Goal: Information Seeking & Learning: Find specific page/section

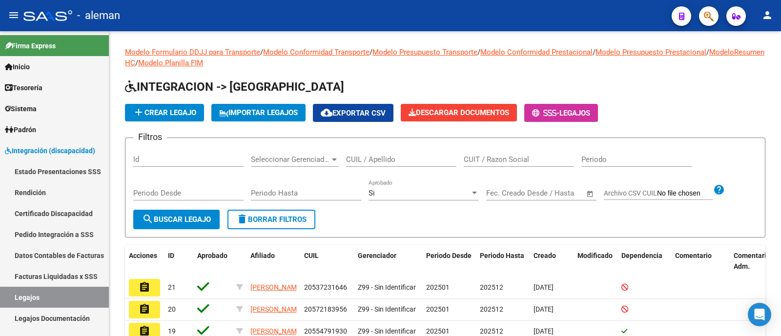
scroll to position [1, 0]
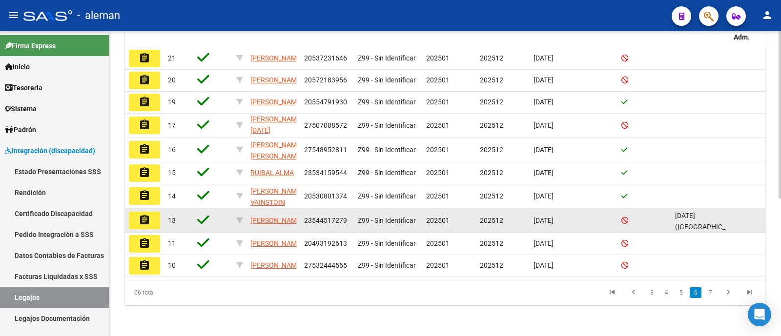
click at [153, 212] on button "assignment" at bounding box center [144, 221] width 31 height 18
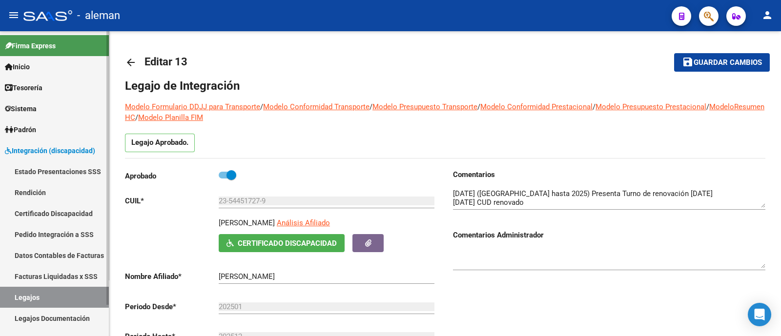
click at [39, 301] on link "Legajos" at bounding box center [54, 297] width 109 height 21
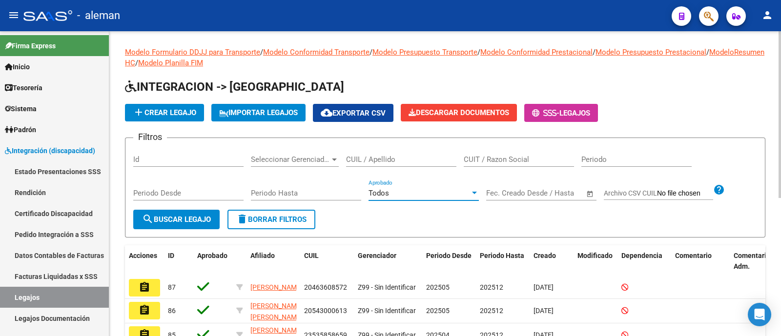
click at [388, 189] on span "Todos" at bounding box center [379, 193] width 21 height 9
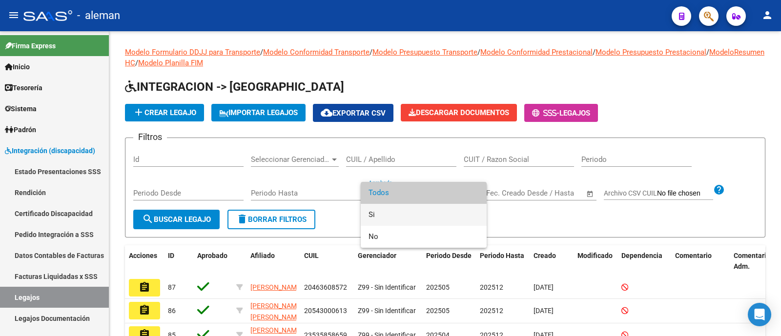
click at [399, 216] on span "Si" at bounding box center [424, 215] width 110 height 22
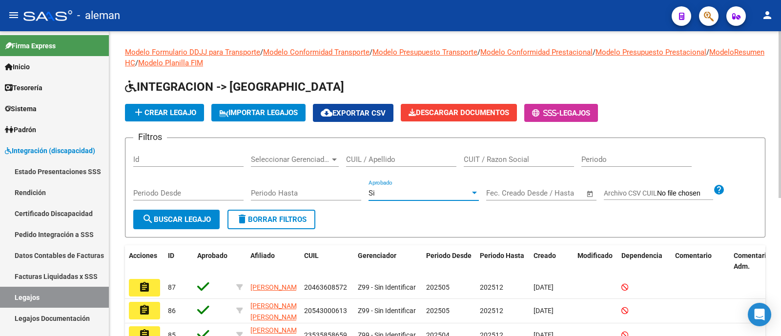
click at [191, 211] on button "search Buscar Legajo" at bounding box center [176, 220] width 86 height 20
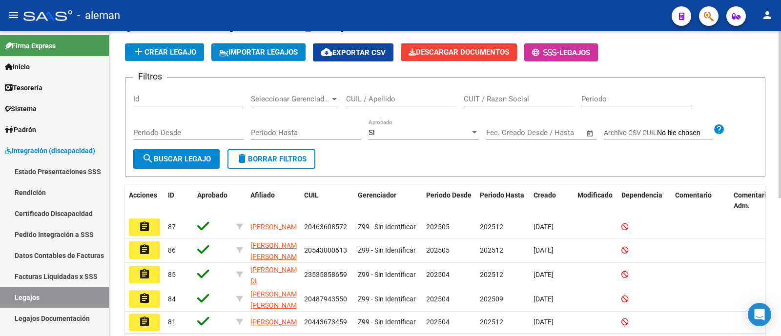
scroll to position [253, 0]
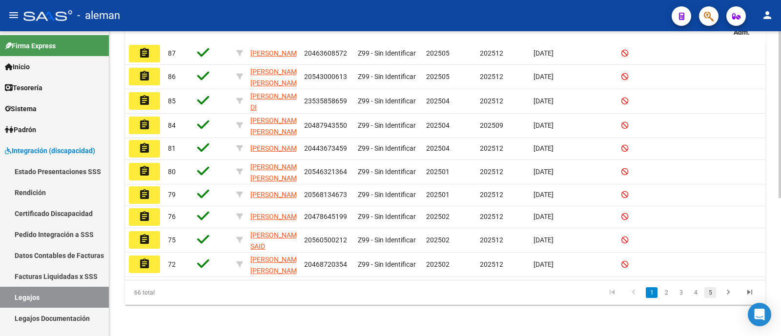
click at [708, 294] on link "5" at bounding box center [711, 293] width 12 height 11
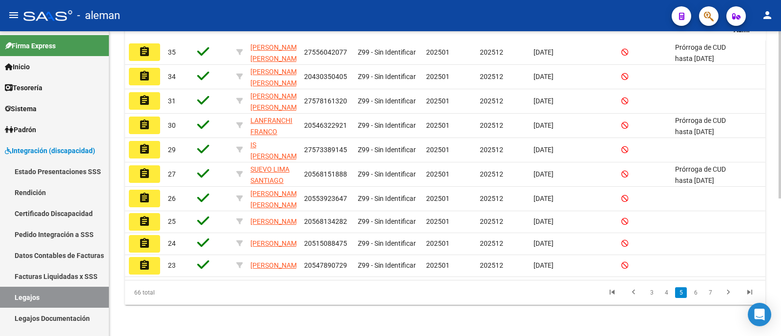
scroll to position [250, 0]
click at [715, 295] on link "7" at bounding box center [711, 293] width 12 height 11
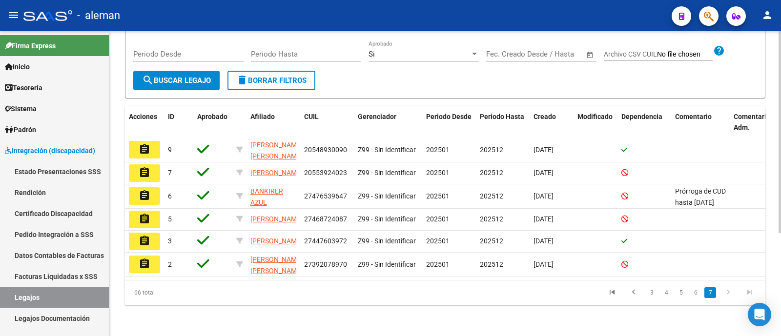
scroll to position [155, 0]
click at [696, 297] on link "6" at bounding box center [696, 293] width 12 height 11
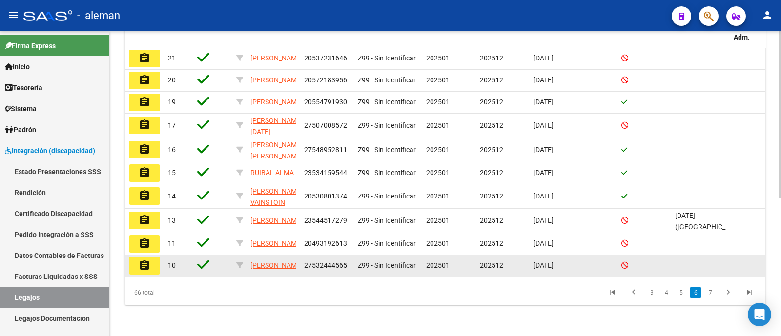
scroll to position [250, 0]
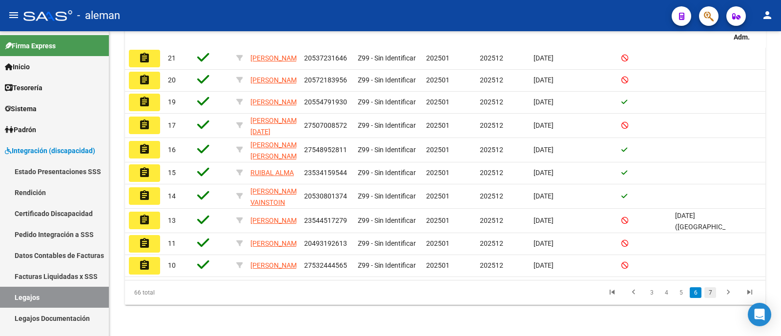
click at [708, 295] on link "7" at bounding box center [711, 293] width 12 height 11
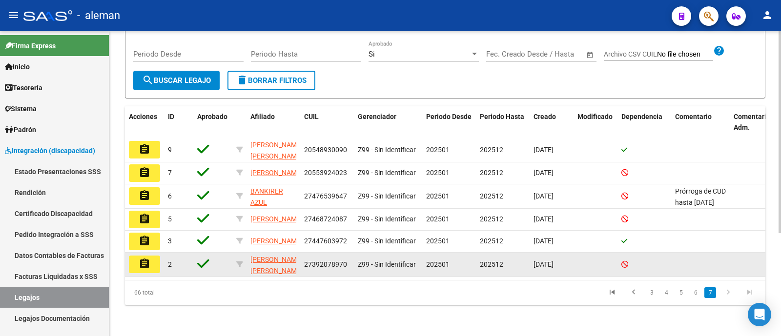
scroll to position [155, 0]
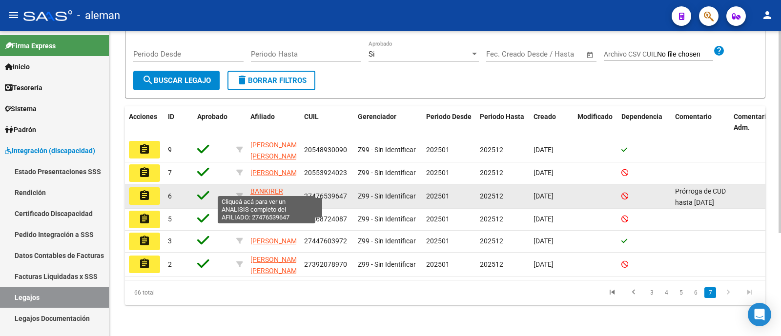
click at [265, 187] on span "BANKIRER AZUL" at bounding box center [266, 196] width 33 height 19
type textarea "27476539647"
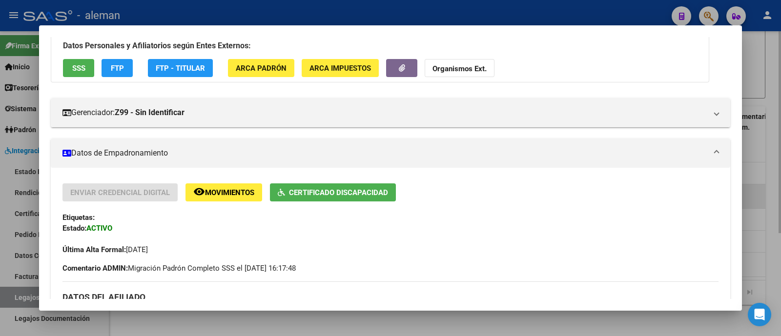
scroll to position [183, 0]
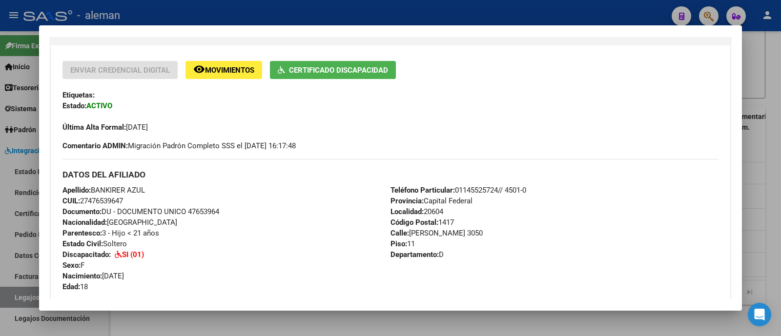
click at [769, 65] on div at bounding box center [390, 168] width 781 height 336
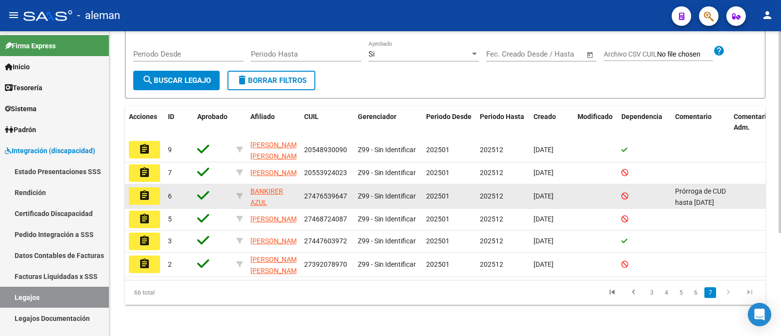
click at [144, 190] on mat-icon "assignment" at bounding box center [145, 196] width 12 height 12
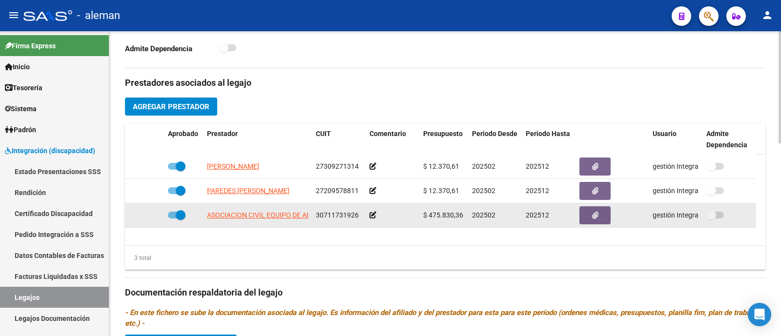
scroll to position [366, 0]
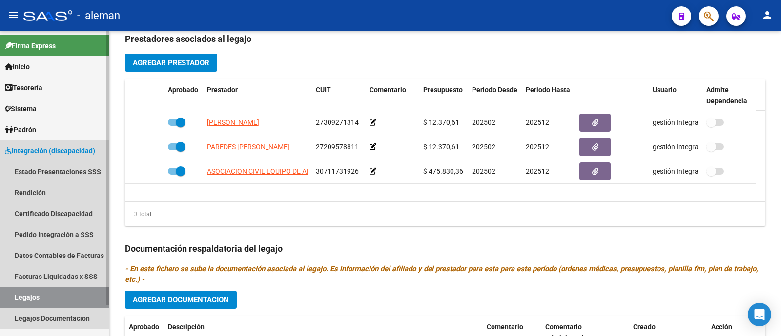
click at [39, 289] on link "Legajos" at bounding box center [54, 297] width 109 height 21
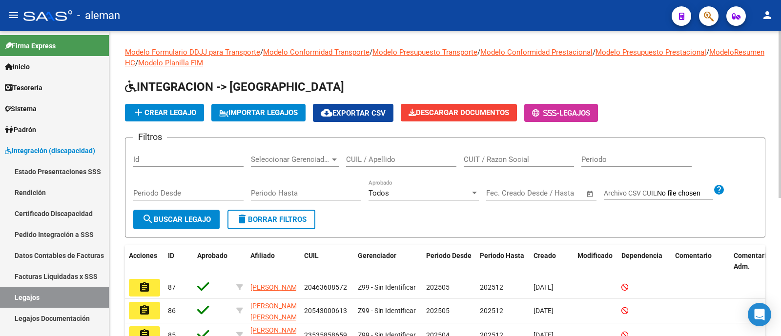
click at [380, 188] on div "Todos Aprobado" at bounding box center [424, 190] width 110 height 21
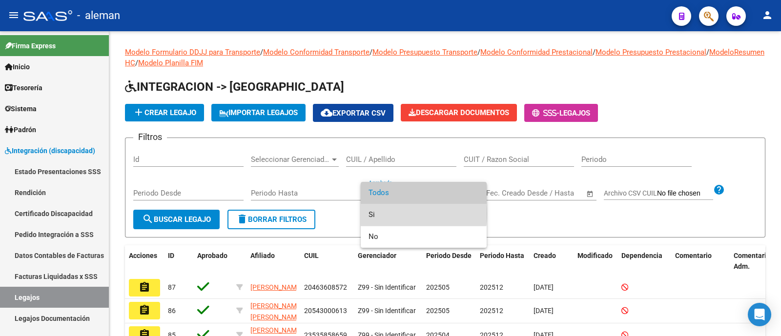
click at [394, 214] on span "Si" at bounding box center [424, 215] width 110 height 22
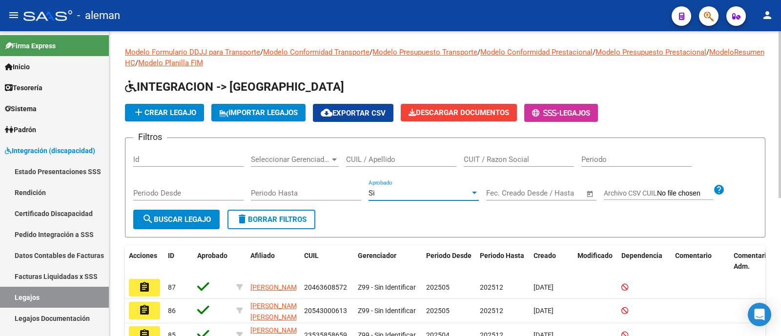
click at [191, 224] on button "search Buscar Legajo" at bounding box center [176, 220] width 86 height 20
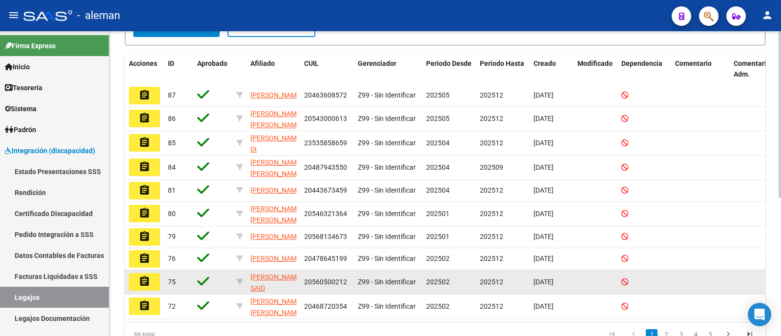
scroll to position [253, 0]
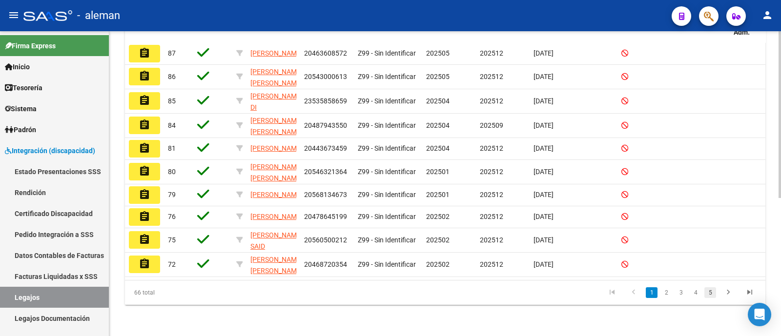
click at [712, 292] on link "5" at bounding box center [711, 293] width 12 height 11
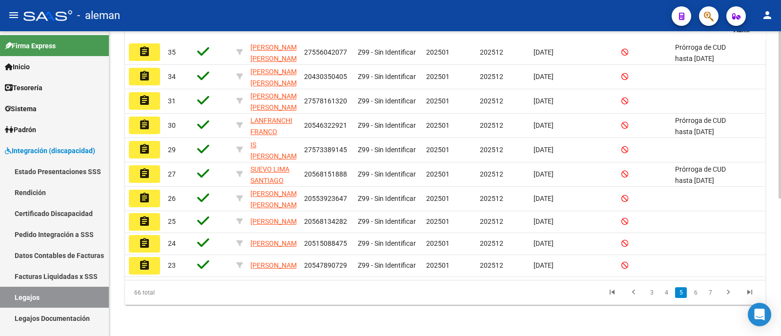
click at [714, 295] on link "7" at bounding box center [711, 293] width 12 height 11
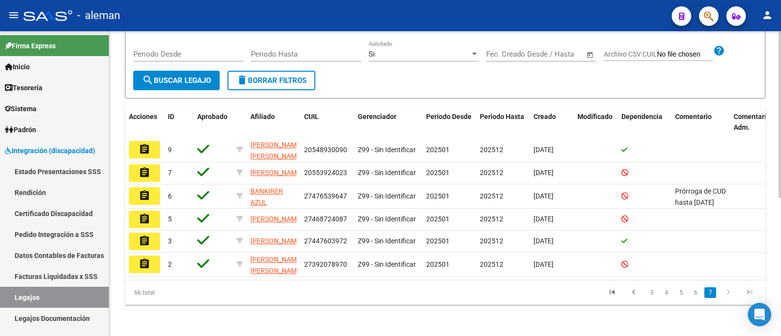
scroll to position [155, 0]
click at [137, 233] on button "assignment" at bounding box center [144, 242] width 31 height 18
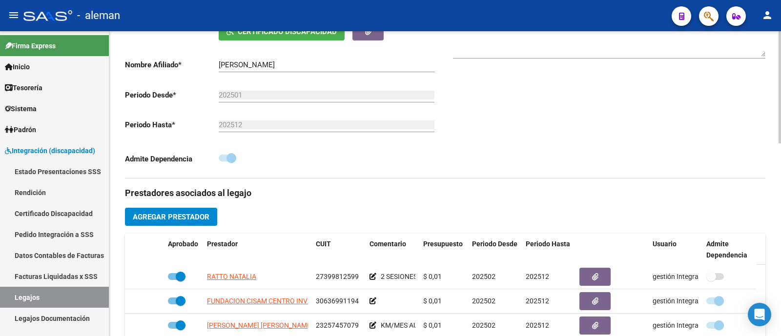
scroll to position [305, 0]
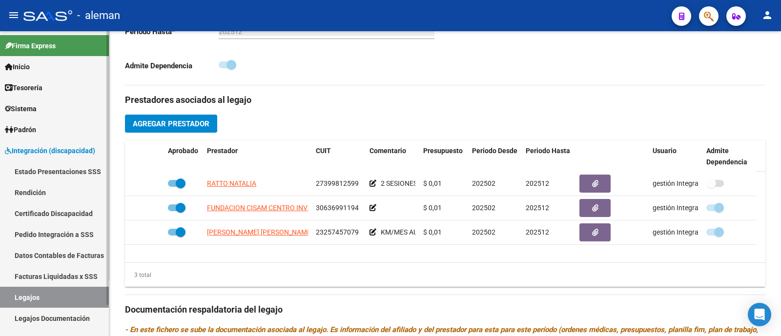
drag, startPoint x: 30, startPoint y: 290, endPoint x: 42, endPoint y: 289, distance: 12.7
click at [30, 290] on link "Legajos" at bounding box center [54, 297] width 109 height 21
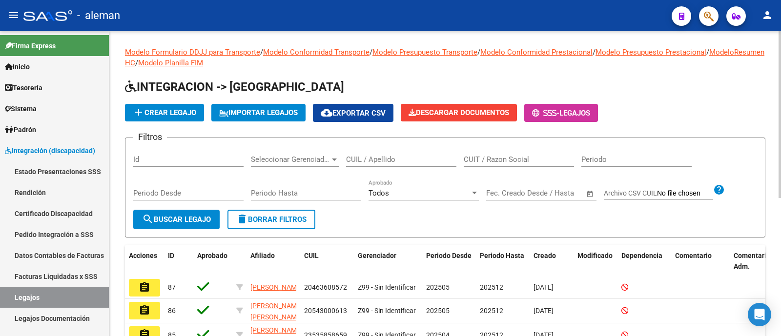
click at [406, 194] on div "Todos" at bounding box center [420, 193] width 102 height 9
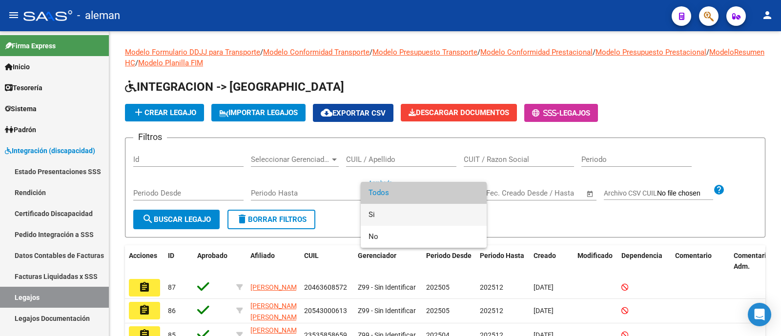
click at [404, 218] on span "Si" at bounding box center [424, 215] width 110 height 22
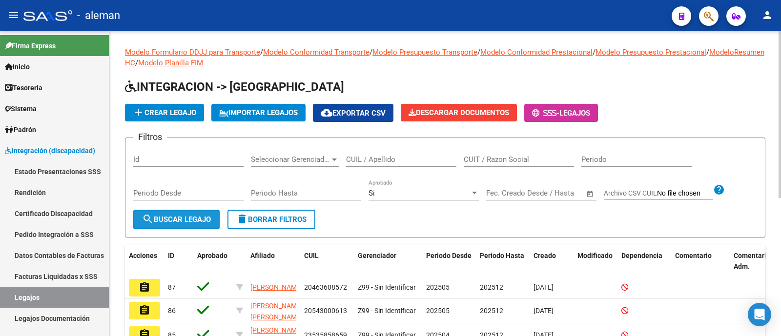
click at [180, 223] on span "search Buscar Legajo" at bounding box center [176, 219] width 69 height 9
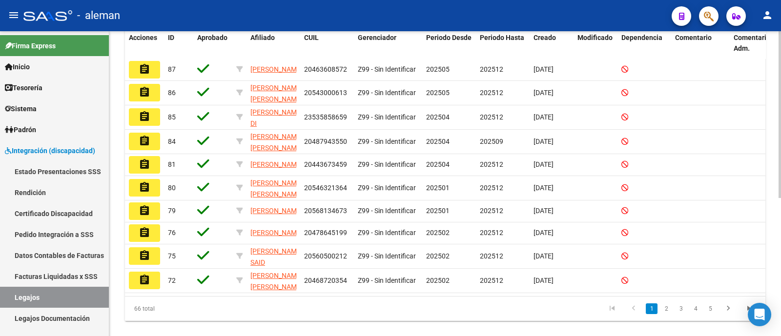
scroll to position [253, 0]
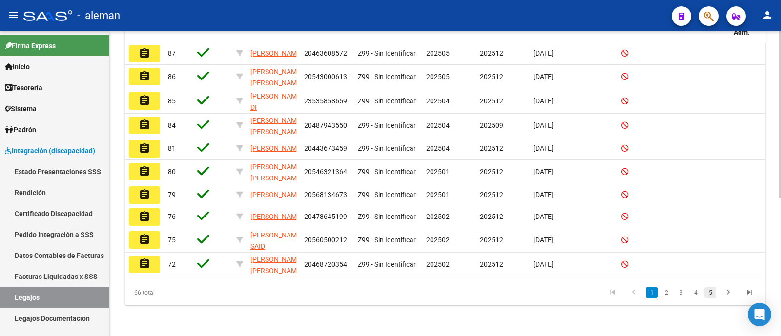
click at [715, 291] on link "5" at bounding box center [711, 293] width 12 height 11
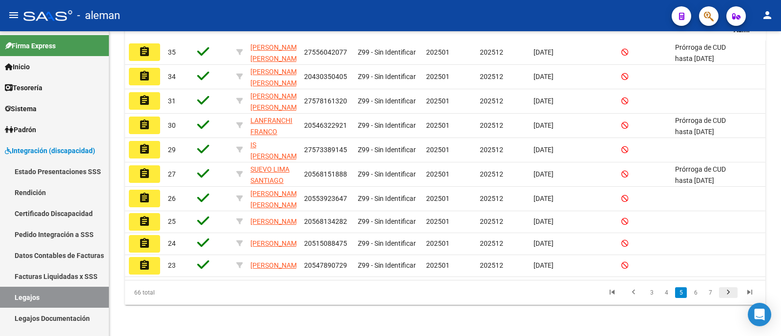
click at [723, 294] on icon "go to next page" at bounding box center [728, 294] width 13 height 12
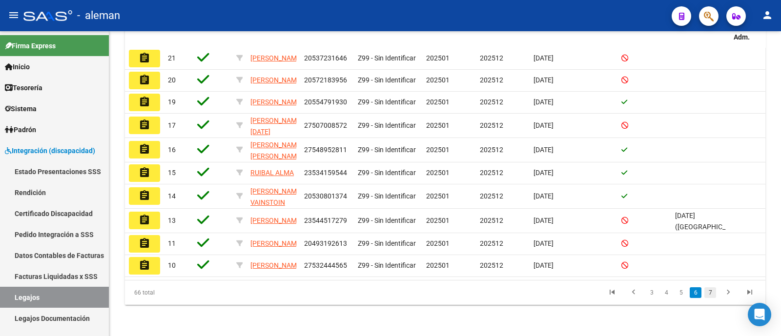
click at [711, 294] on link "7" at bounding box center [711, 293] width 12 height 11
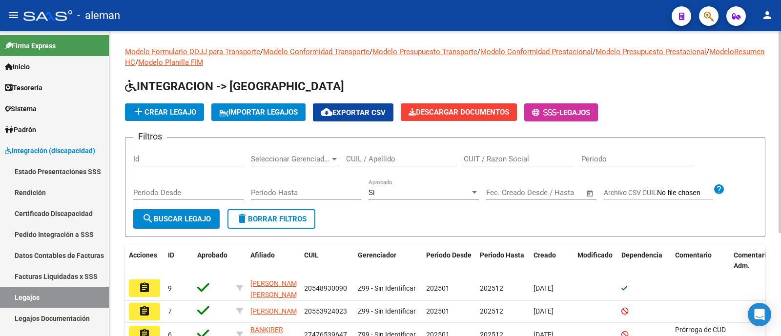
scroll to position [0, 0]
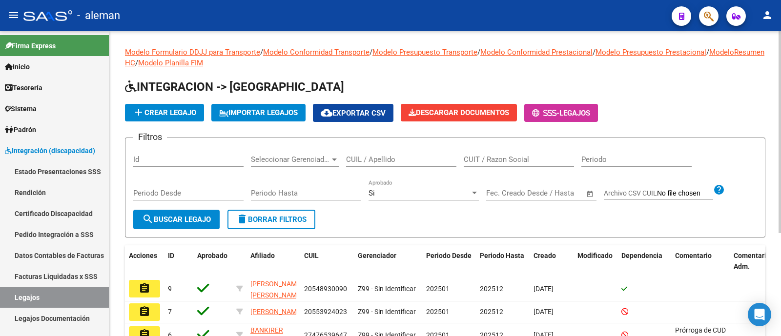
click at [381, 156] on input "CUIL / Apellido" at bounding box center [401, 159] width 110 height 9
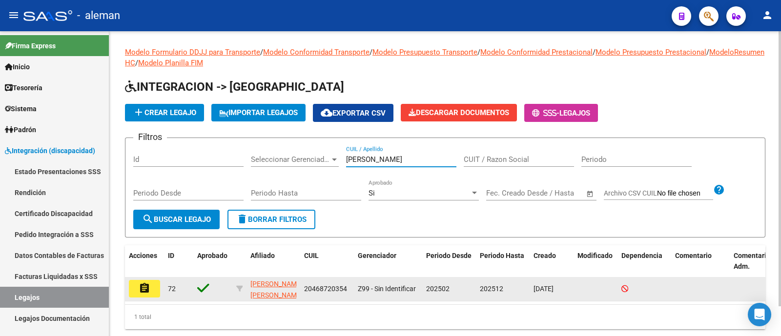
type input "[PERSON_NAME]"
click at [146, 299] on datatable-body-cell "assignment" at bounding box center [144, 289] width 39 height 24
click at [145, 289] on mat-icon "assignment" at bounding box center [145, 289] width 12 height 12
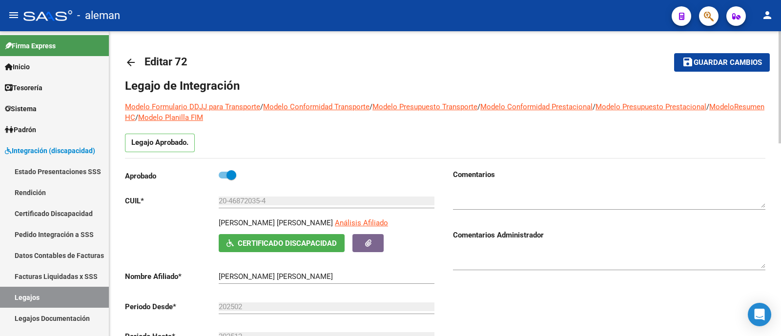
scroll to position [244, 0]
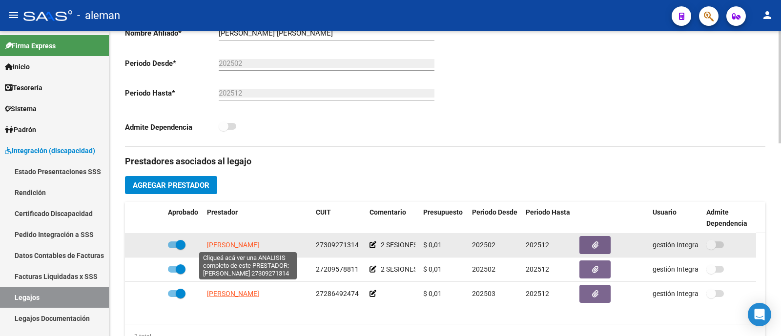
click at [244, 243] on span "[PERSON_NAME]" at bounding box center [233, 245] width 52 height 8
type textarea "27309271314"
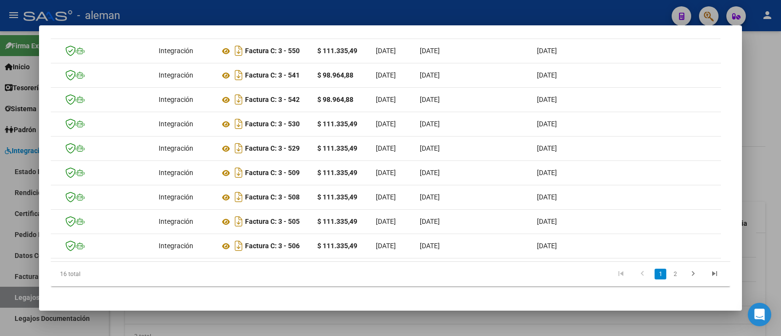
scroll to position [0, 71]
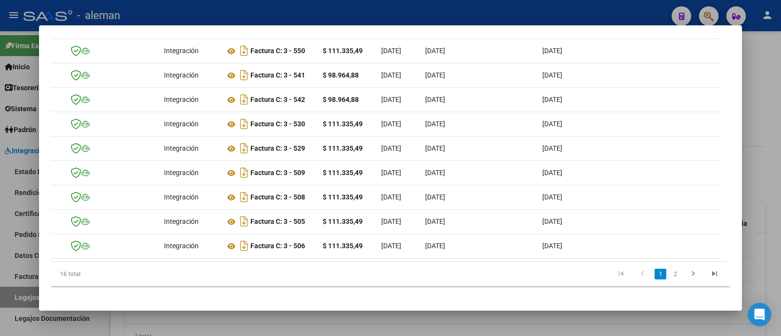
click at [757, 101] on div at bounding box center [390, 168] width 781 height 336
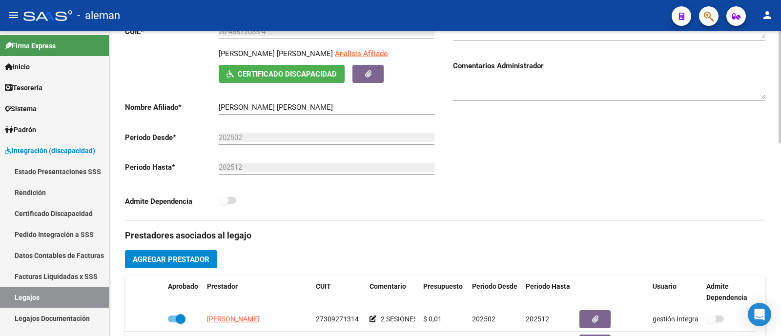
scroll to position [0, 0]
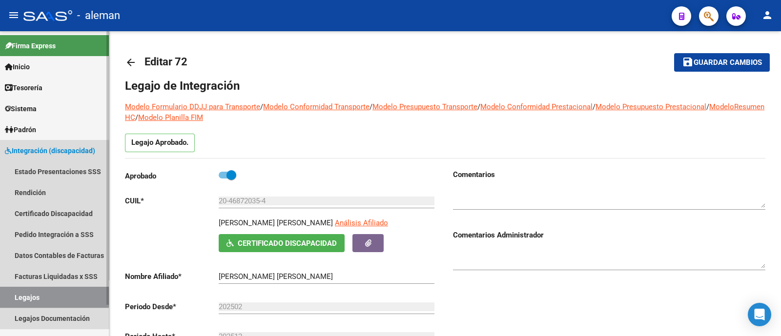
click at [47, 297] on link "Legajos" at bounding box center [54, 297] width 109 height 21
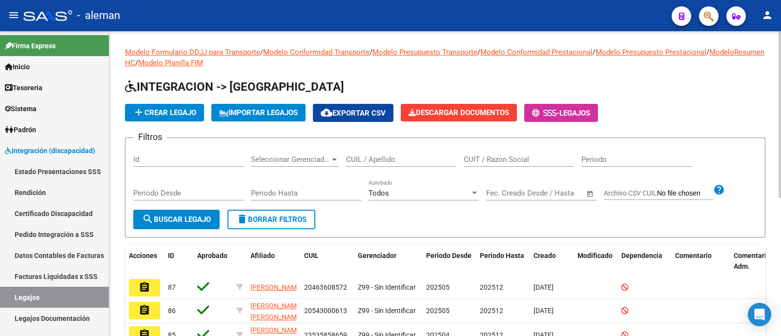
click at [389, 152] on div "CUIL / Apellido" at bounding box center [401, 156] width 110 height 21
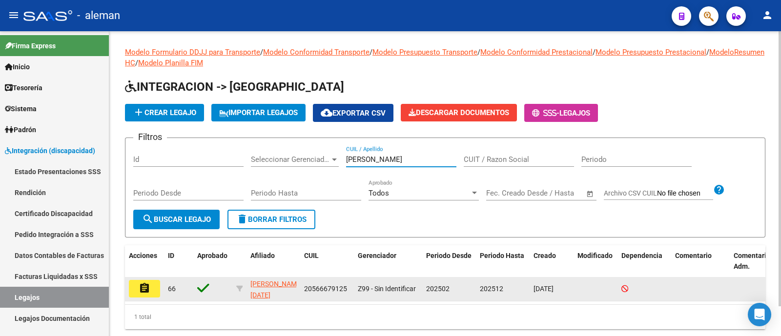
type input "[PERSON_NAME]"
click at [144, 290] on mat-icon "assignment" at bounding box center [145, 289] width 12 height 12
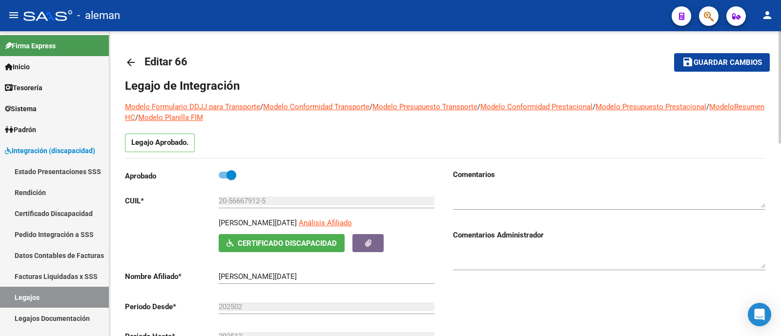
scroll to position [366, 0]
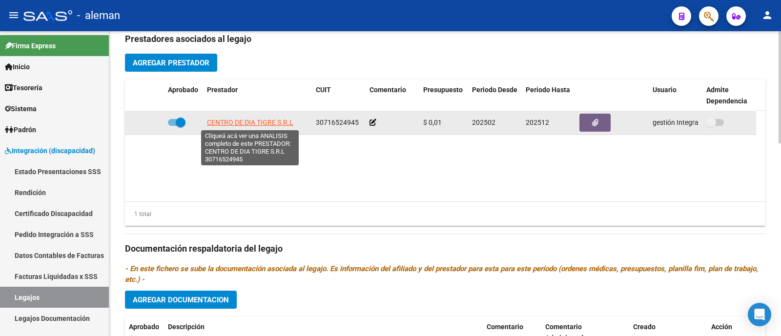
click at [235, 117] on app-link-go-to "CENTRO DE DIA TIGRE S.R.L" at bounding box center [250, 122] width 86 height 11
click at [235, 122] on span "CENTRO DE DIA TIGRE S.R.L" at bounding box center [250, 123] width 86 height 8
type textarea "30716524945"
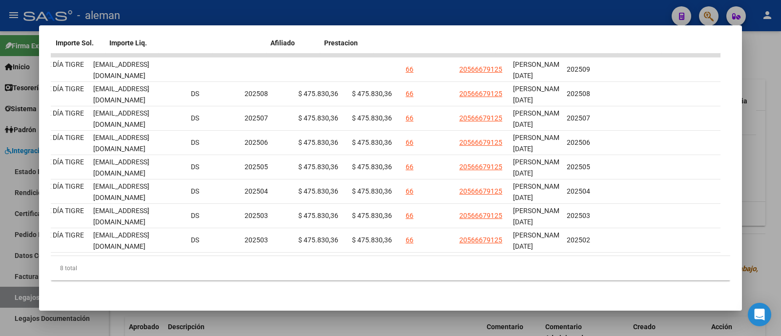
scroll to position [0, 1439]
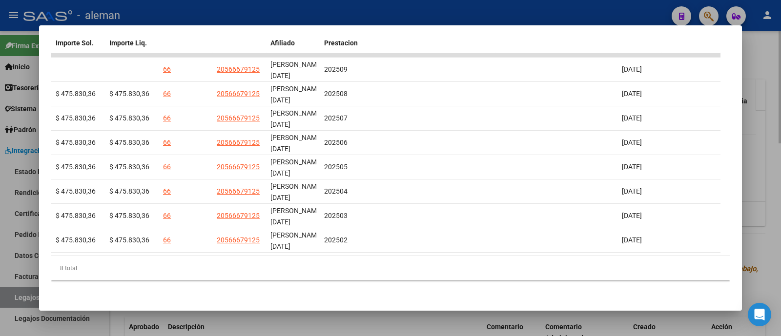
click at [752, 98] on div at bounding box center [390, 168] width 781 height 336
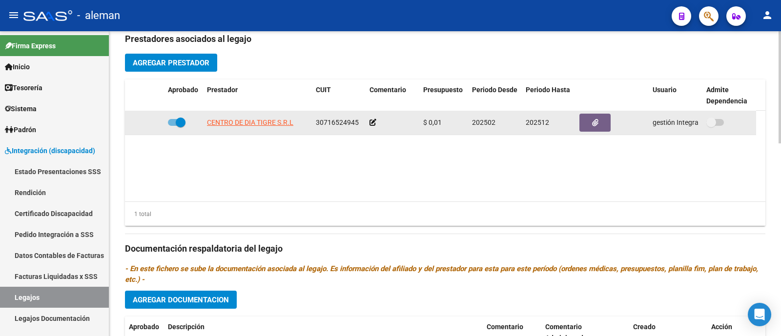
scroll to position [0, 0]
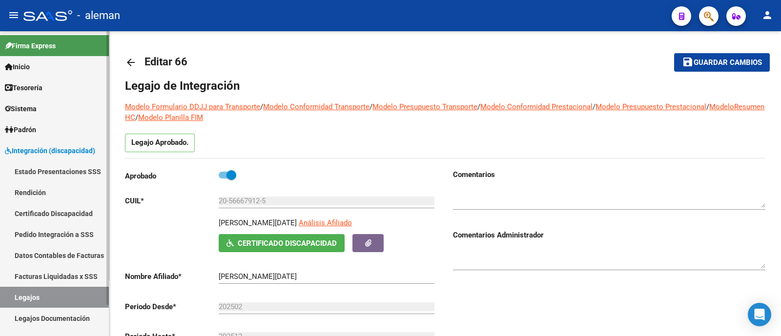
click at [40, 292] on link "Legajos" at bounding box center [54, 297] width 109 height 21
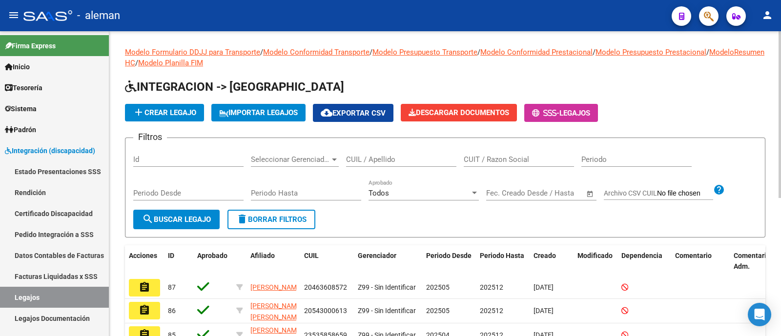
click at [393, 158] on input "CUIL / Apellido" at bounding box center [401, 159] width 110 height 9
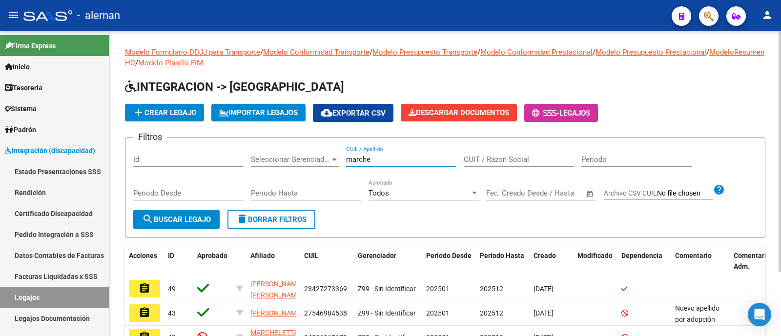
scroll to position [61, 0]
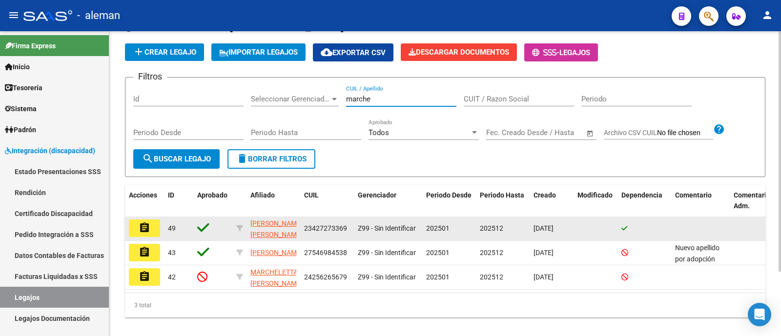
type input "marche"
click at [152, 230] on button "assignment" at bounding box center [144, 229] width 31 height 18
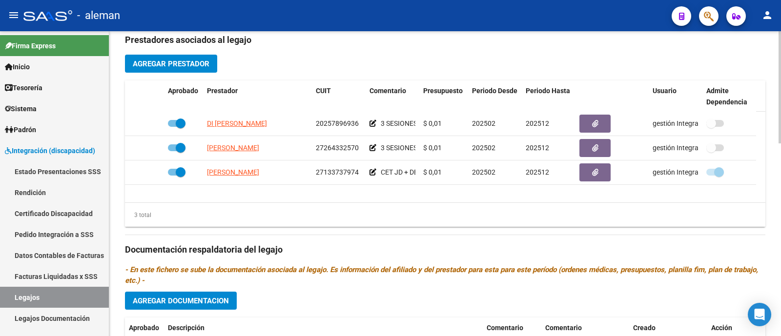
scroll to position [341, 0]
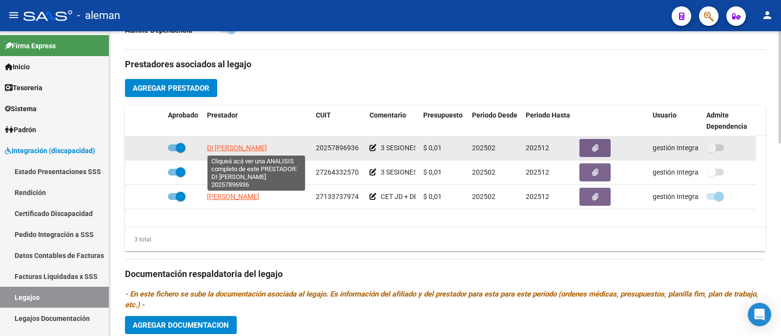
click at [239, 148] on span "DI [PERSON_NAME]" at bounding box center [237, 148] width 60 height 8
type textarea "20257896936"
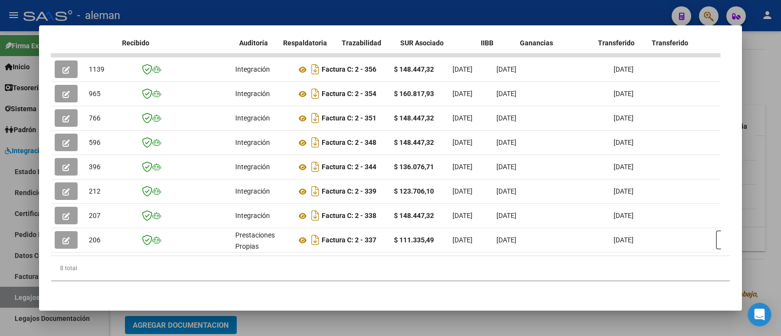
scroll to position [0, 1439]
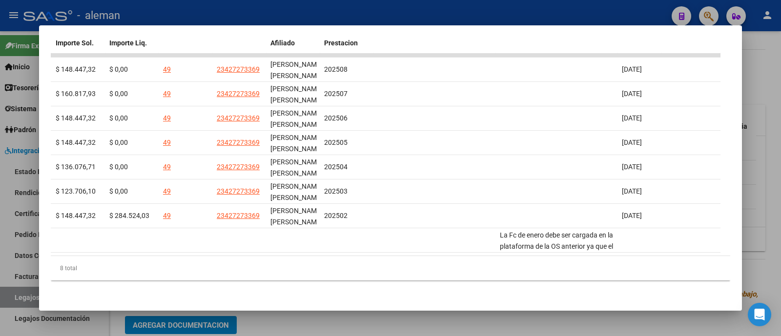
click at [757, 145] on div at bounding box center [390, 168] width 781 height 336
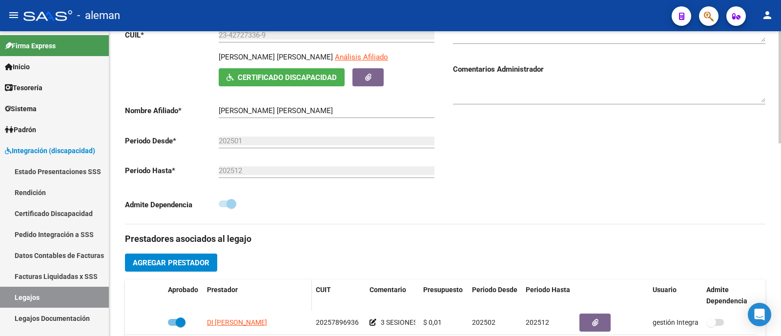
scroll to position [0, 0]
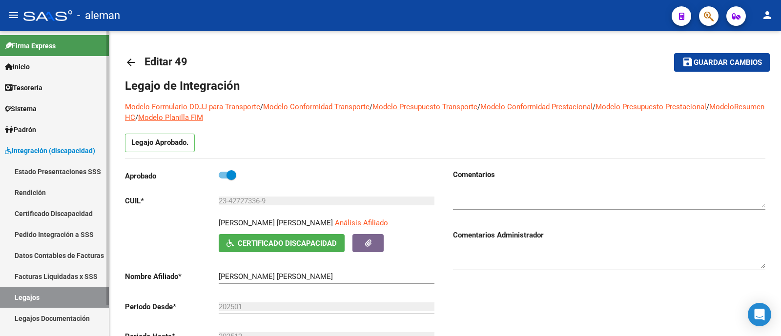
click at [44, 298] on link "Legajos" at bounding box center [54, 297] width 109 height 21
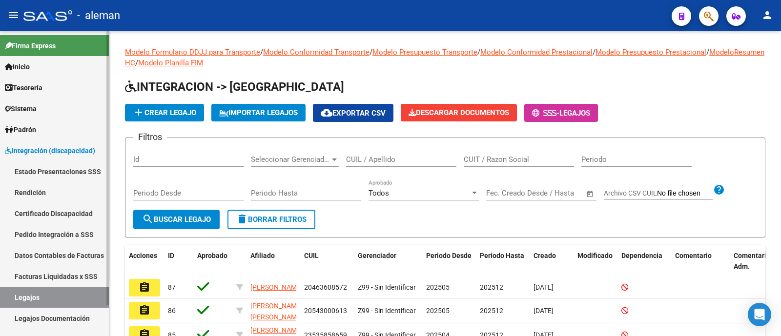
click at [70, 231] on link "Pedido Integración a SSS" at bounding box center [54, 234] width 109 height 21
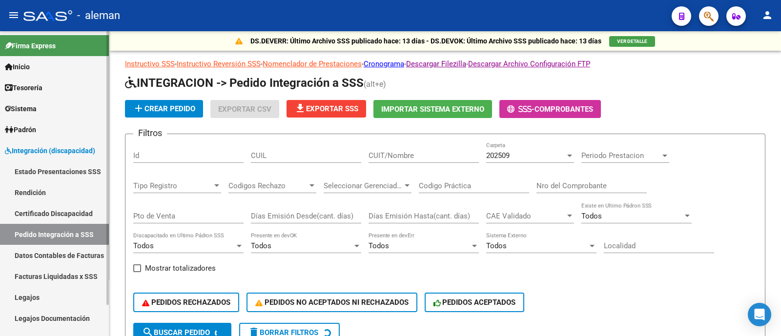
click at [47, 296] on link "Legajos" at bounding box center [54, 297] width 109 height 21
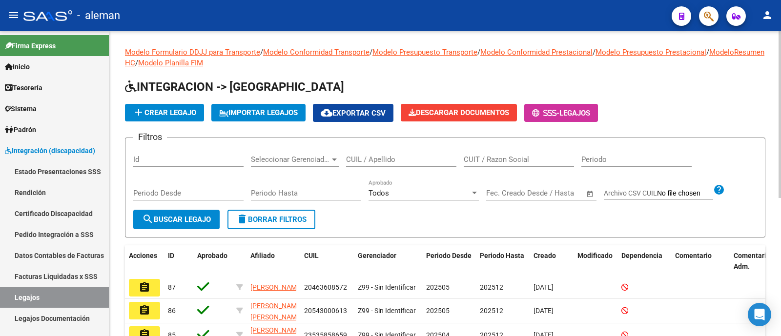
click at [397, 159] on input "CUIL / Apellido" at bounding box center [401, 159] width 110 height 9
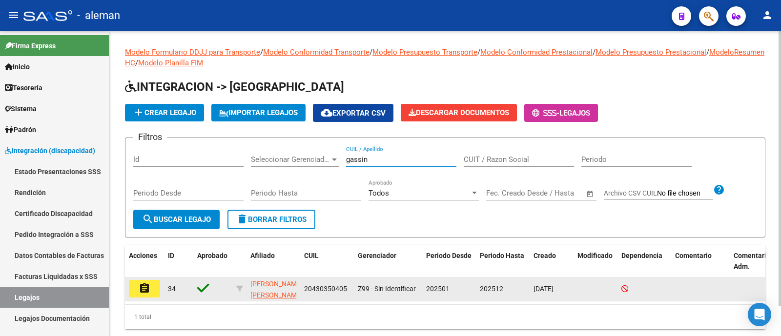
type input "gassin"
click at [149, 294] on button "assignment" at bounding box center [144, 289] width 31 height 18
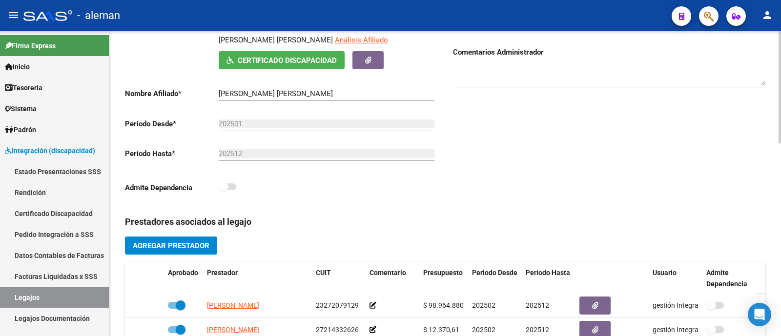
scroll to position [305, 0]
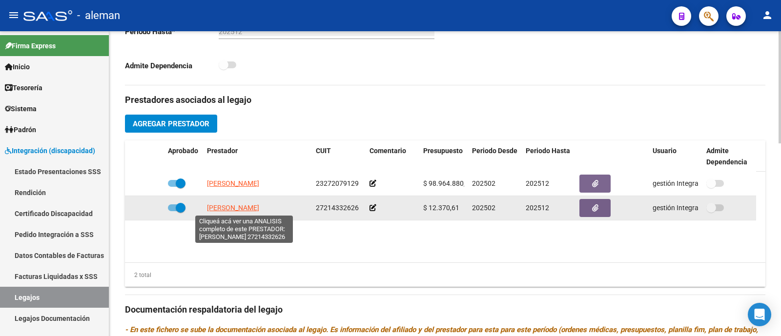
click at [232, 204] on span "[PERSON_NAME]" at bounding box center [233, 208] width 52 height 8
type textarea "27214332626"
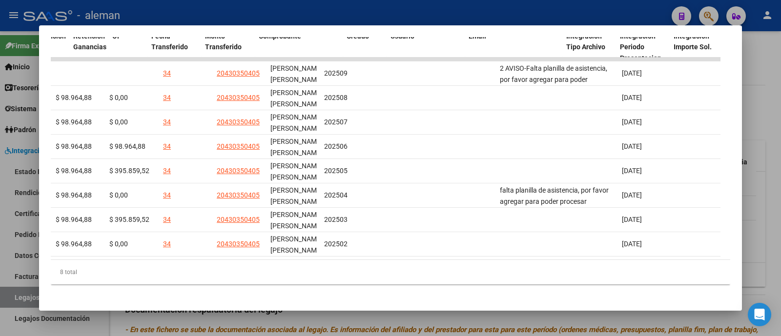
scroll to position [0, 0]
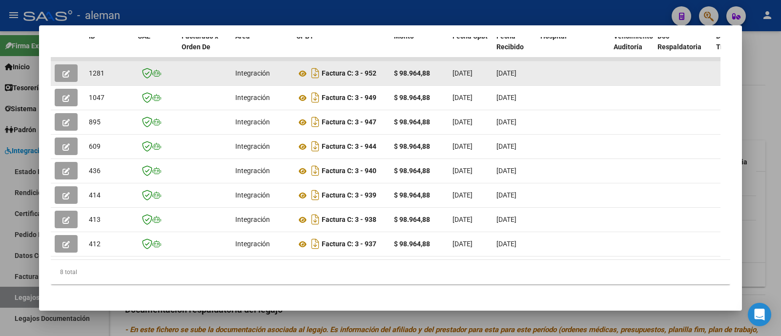
drag, startPoint x: 321, startPoint y: 70, endPoint x: 434, endPoint y: 76, distance: 113.4
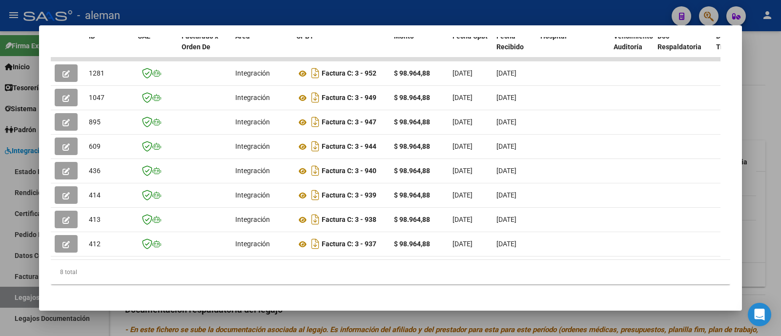
copy div "Factura C: 3 - 952 $ 98.964,88"
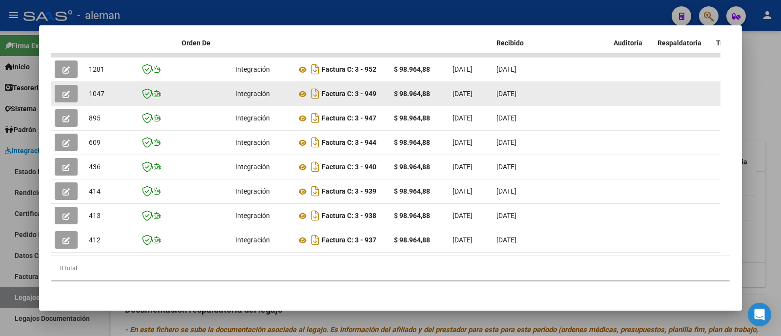
drag, startPoint x: 322, startPoint y: 86, endPoint x: 437, endPoint y: 86, distance: 115.7
copy div "Factura C: 3 - 949 $ 98.964,88"
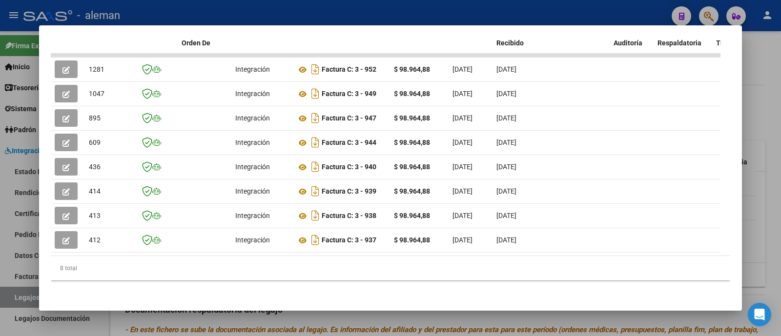
click at [757, 128] on div at bounding box center [390, 168] width 781 height 336
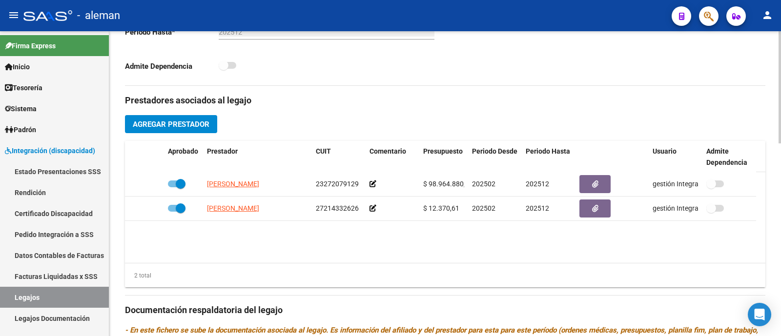
scroll to position [305, 0]
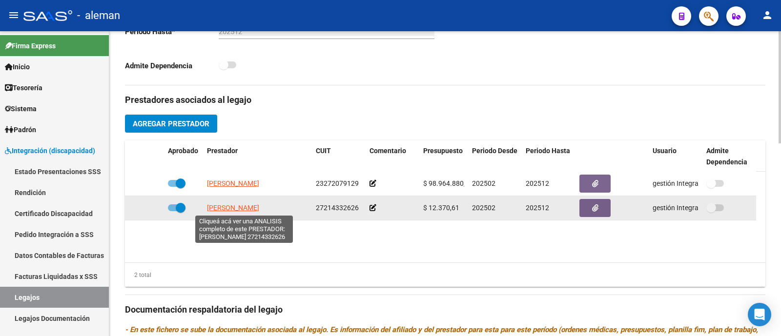
click at [224, 207] on span "[PERSON_NAME]" at bounding box center [233, 208] width 52 height 8
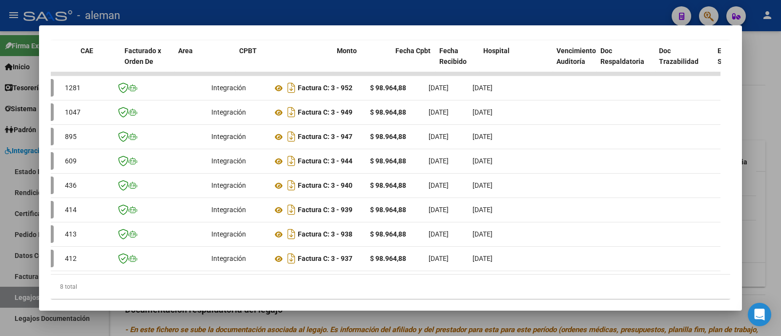
scroll to position [0, 58]
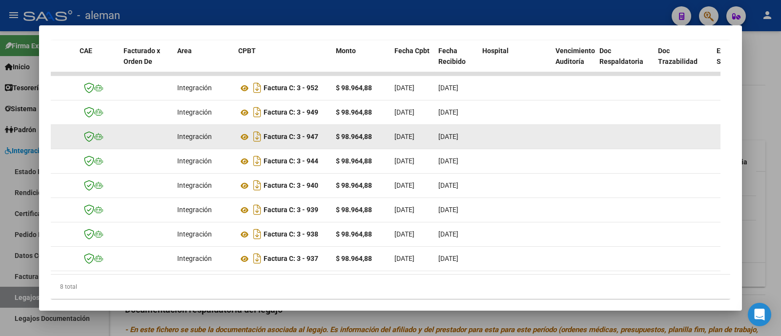
drag, startPoint x: 265, startPoint y: 137, endPoint x: 378, endPoint y: 135, distance: 113.3
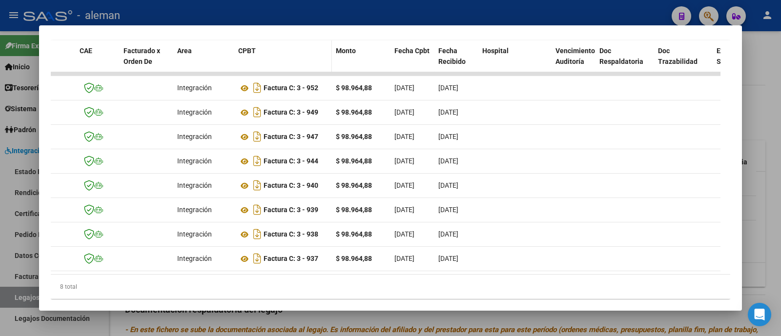
copy div "Factura C: 3 - 947 $ 98.964,88"
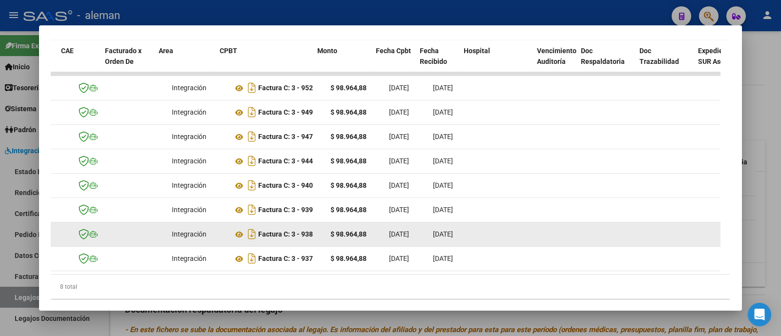
scroll to position [0, 59]
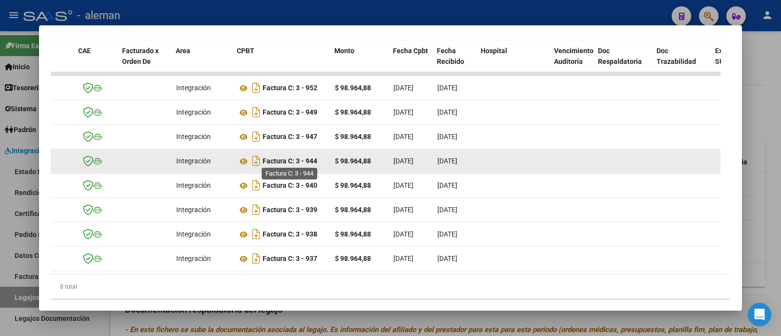
drag, startPoint x: 372, startPoint y: 158, endPoint x: 263, endPoint y: 160, distance: 108.9
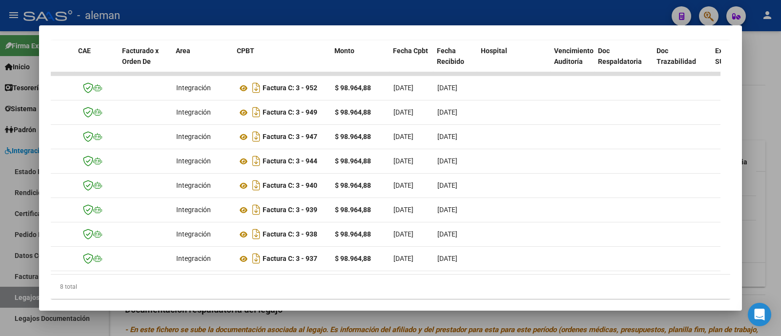
copy div "Factura C: 3 - 944 $ 98.964,88"
click at [758, 65] on div at bounding box center [390, 168] width 781 height 336
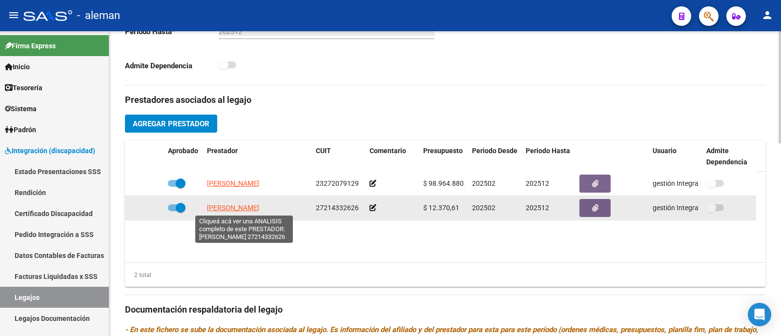
click at [259, 208] on span "[PERSON_NAME]" at bounding box center [233, 208] width 52 height 8
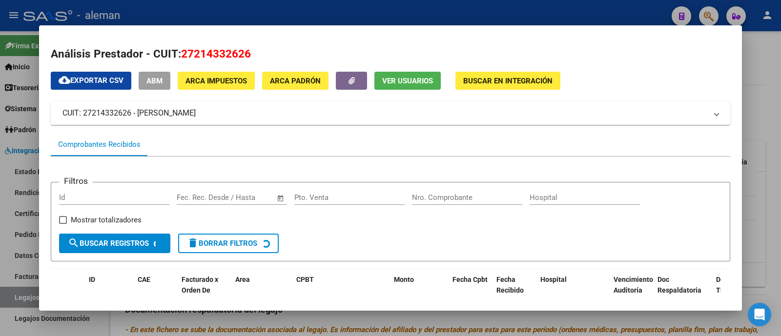
drag, startPoint x: 199, startPoint y: 113, endPoint x: 29, endPoint y: 106, distance: 170.0
click at [29, 106] on div "Análisis Prestador - CUIT: 27214332626 cloud_download Exportar CSV ABM ARCA Imp…" at bounding box center [390, 168] width 781 height 336
drag, startPoint x: 267, startPoint y: 119, endPoint x: 247, endPoint y: 118, distance: 20.1
click at [266, 119] on mat-expansion-panel-header "CUIT: 27214332626 - [PERSON_NAME]" at bounding box center [391, 113] width 680 height 23
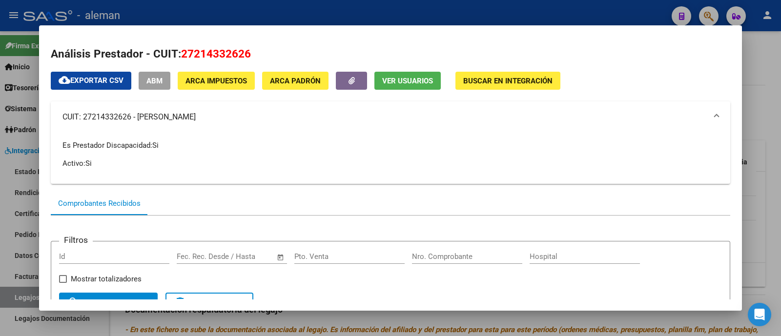
click at [241, 115] on mat-panel-title "CUIT: 27214332626 - [PERSON_NAME]" at bounding box center [384, 117] width 644 height 12
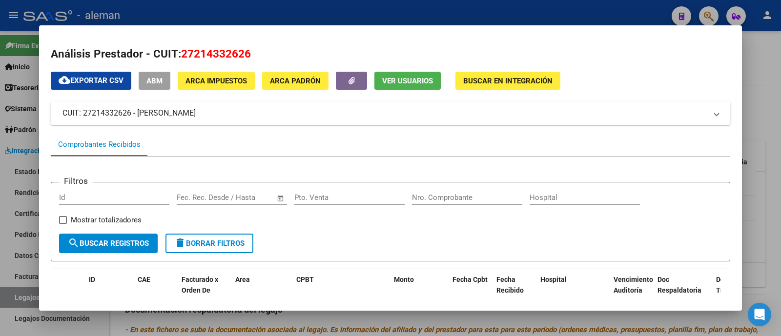
click at [235, 114] on mat-panel-title "CUIT: 27214332626 - [PERSON_NAME]" at bounding box center [384, 113] width 644 height 12
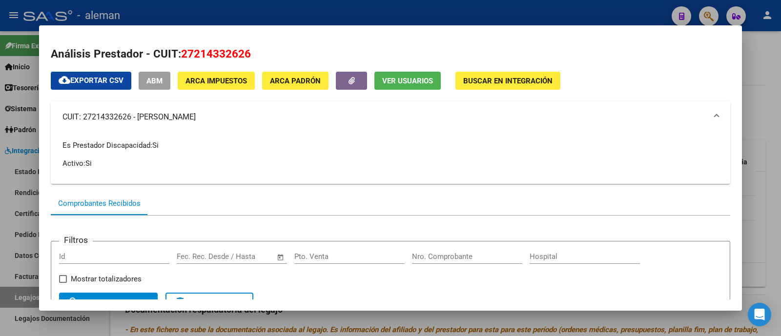
drag, startPoint x: 116, startPoint y: 111, endPoint x: 62, endPoint y: 108, distance: 54.8
click at [62, 108] on mat-expansion-panel-header "CUIT: 27214332626 - [PERSON_NAME]" at bounding box center [391, 117] width 680 height 31
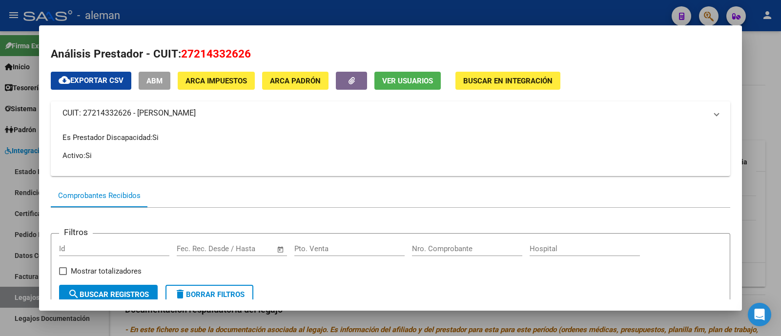
copy mat-panel-title "CUIT: 27214332626 - [PERSON_NAME]"
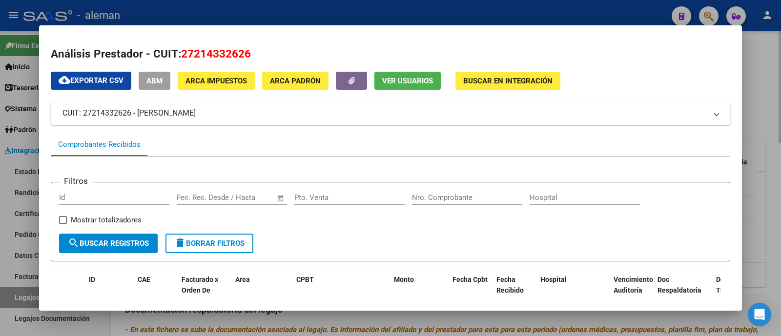
click at [768, 127] on div at bounding box center [390, 168] width 781 height 336
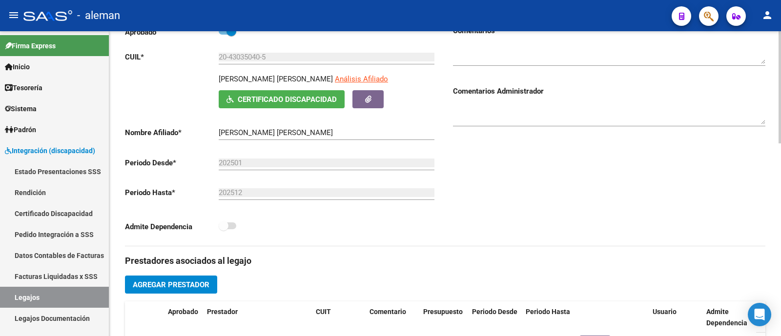
scroll to position [0, 0]
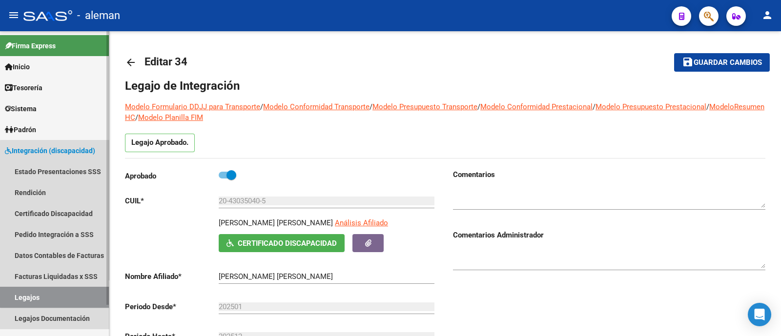
click at [59, 294] on link "Legajos" at bounding box center [54, 297] width 109 height 21
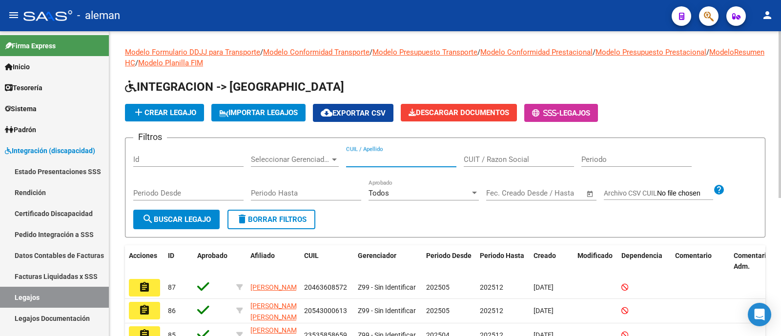
click at [364, 156] on input "CUIL / Apellido" at bounding box center [401, 159] width 110 height 9
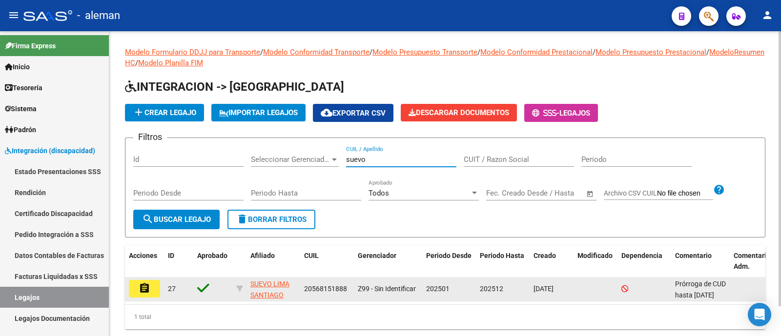
type input "suevo"
click at [146, 288] on mat-icon "assignment" at bounding box center [145, 289] width 12 height 12
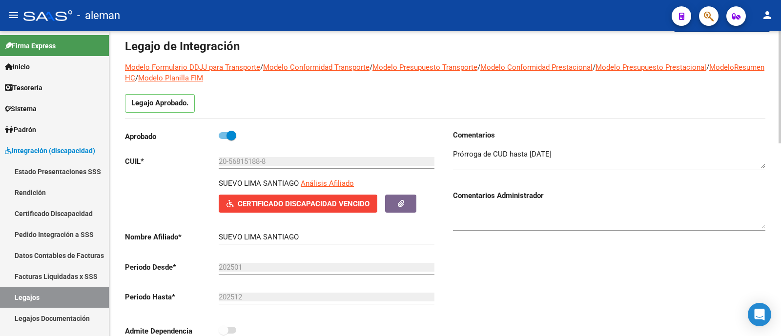
scroll to position [244, 0]
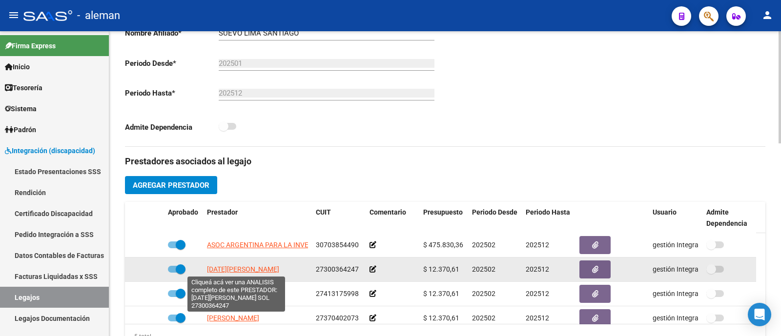
click at [244, 270] on span "[DATE][PERSON_NAME]" at bounding box center [243, 270] width 72 height 8
type textarea "27300364247"
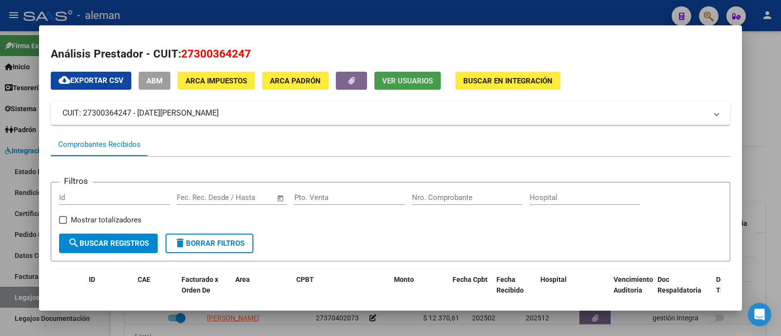
click at [413, 79] on span "Ver Usuarios" at bounding box center [407, 81] width 51 height 9
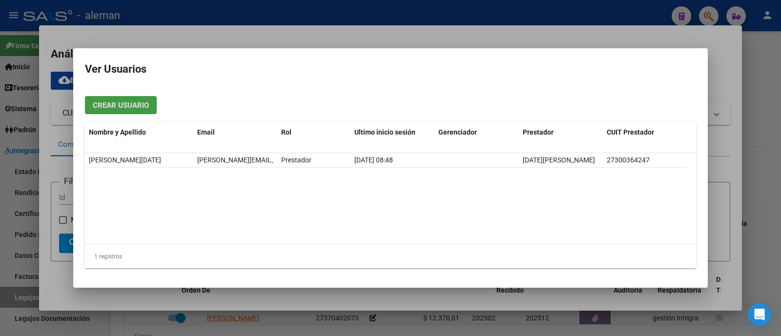
click at [759, 161] on div at bounding box center [390, 168] width 781 height 336
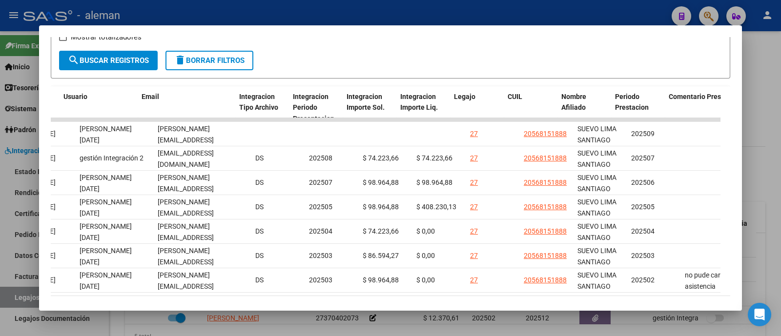
scroll to position [0, 1118]
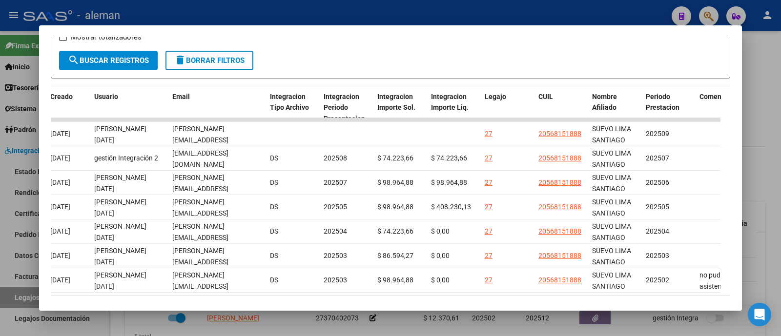
drag, startPoint x: 430, startPoint y: 300, endPoint x: 436, endPoint y: 298, distance: 6.6
click at [436, 298] on mat-dialog-container "Análisis Prestador - CUIT: 27300364247 cloud_download Exportar CSV ABM ARCA Imp…" at bounding box center [390, 168] width 703 height 286
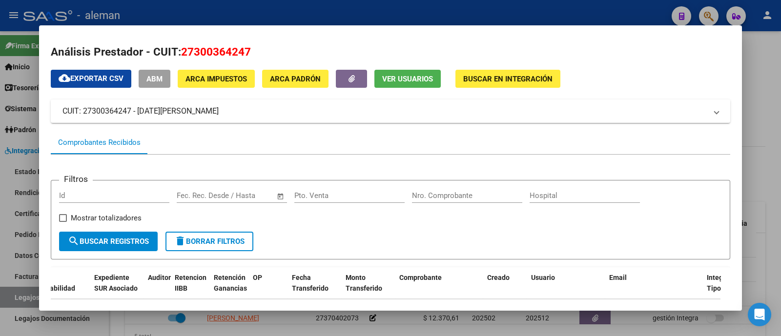
scroll to position [0, 0]
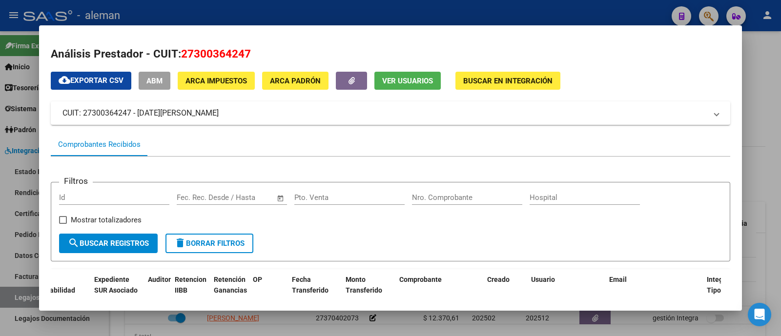
drag, startPoint x: 209, startPoint y: 115, endPoint x: 37, endPoint y: 113, distance: 172.3
click at [37, 113] on div "Análisis Prestador - CUIT: 27300364247 cloud_download Exportar CSV ABM ARCA Imp…" at bounding box center [390, 168] width 781 height 336
click at [215, 117] on mat-panel-title "CUIT: 27300364247 - [DATE][PERSON_NAME]" at bounding box center [384, 113] width 644 height 12
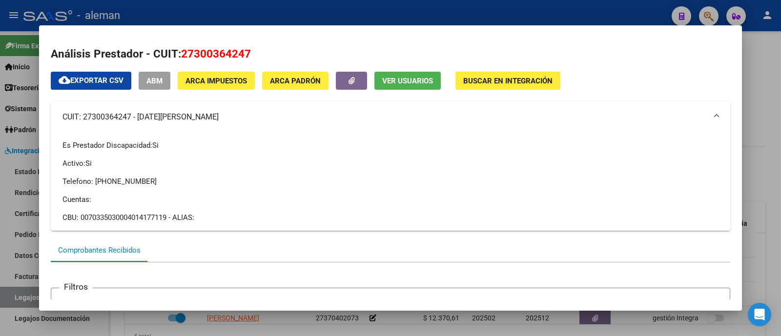
drag, startPoint x: 211, startPoint y: 118, endPoint x: 62, endPoint y: 118, distance: 148.9
click at [62, 118] on mat-panel-title "CUIT: 27300364247 - [DATE][PERSON_NAME]" at bounding box center [384, 117] width 644 height 12
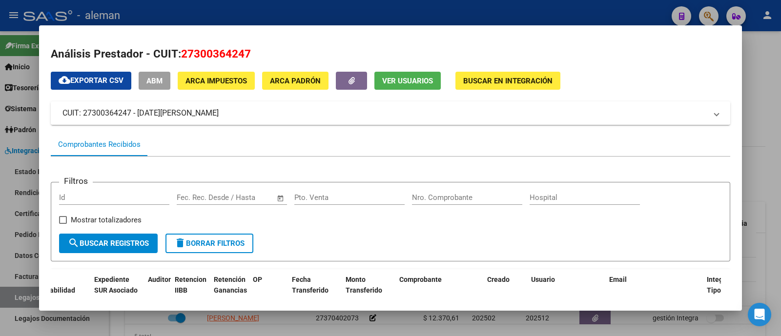
copy mat-panel-title "CUIT: 27300364247 - [DATE][PERSON_NAME]"
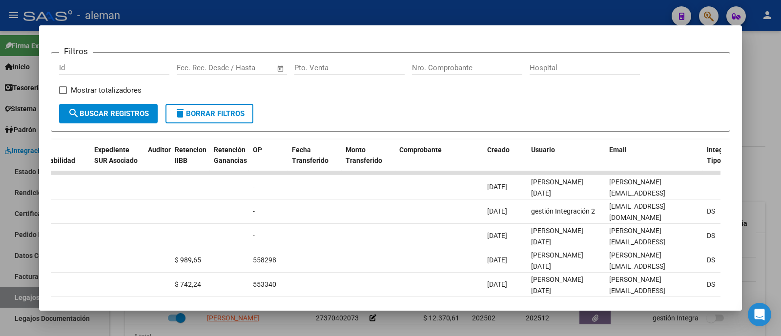
scroll to position [183, 0]
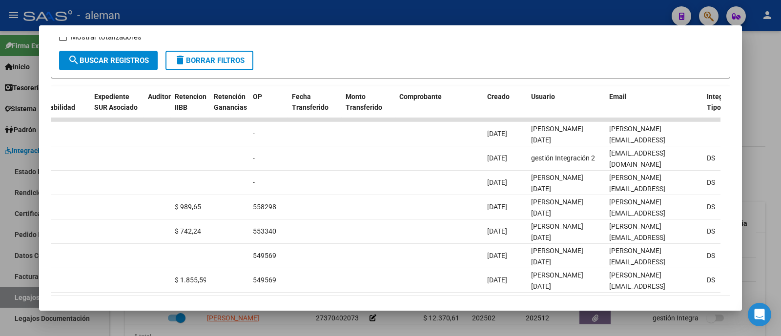
drag, startPoint x: 403, startPoint y: 300, endPoint x: 295, endPoint y: 301, distance: 108.4
click at [295, 301] on mat-dialog-container "Análisis Prestador - CUIT: 27300364247 cloud_download Exportar CSV ABM ARCA Imp…" at bounding box center [390, 168] width 703 height 286
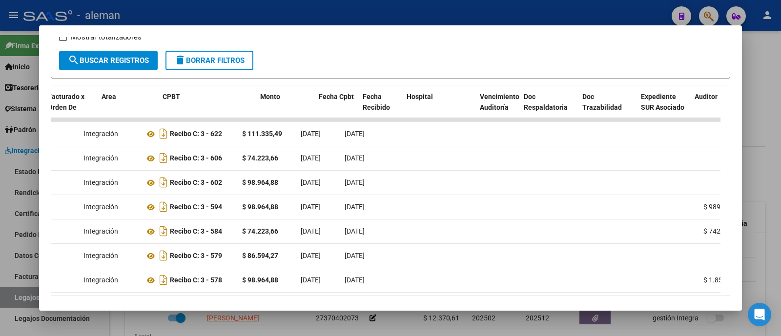
scroll to position [0, 62]
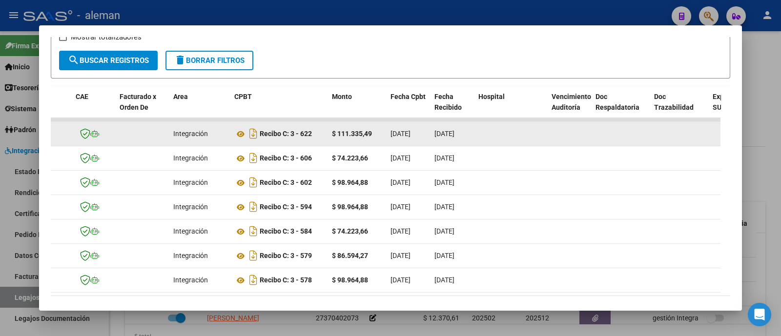
drag, startPoint x: 377, startPoint y: 134, endPoint x: 261, endPoint y: 137, distance: 115.7
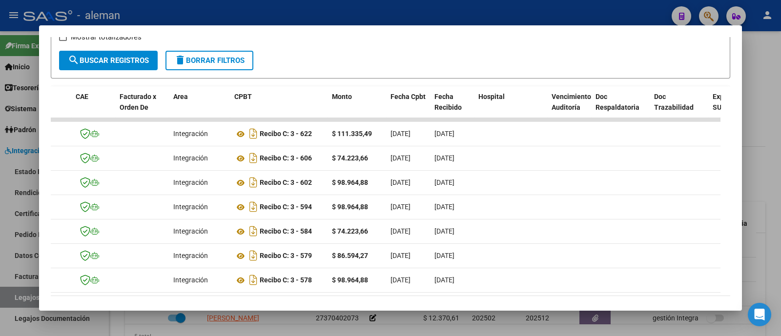
copy div "Recibo C: 3 - 622 $ 111.335,49"
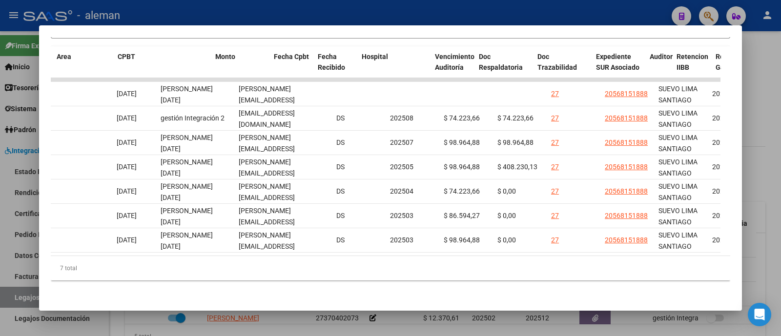
scroll to position [0, 125]
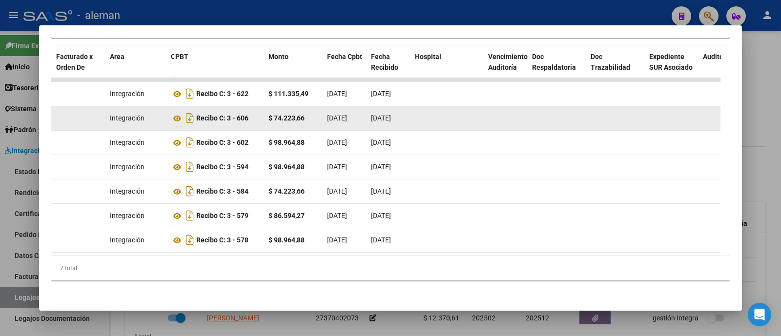
drag, startPoint x: 197, startPoint y: 106, endPoint x: 317, endPoint y: 108, distance: 120.1
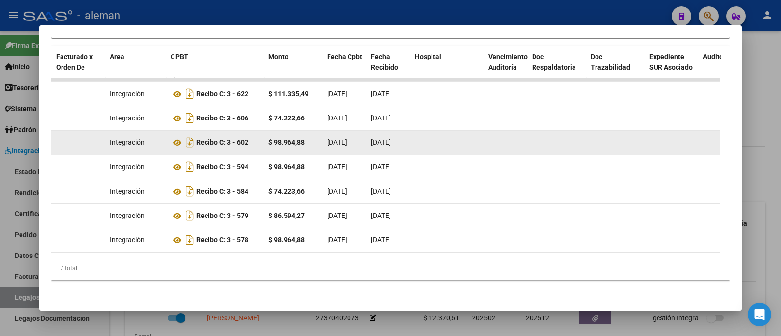
copy div "Recibo C: 3 - 606 $ 74.223,66"
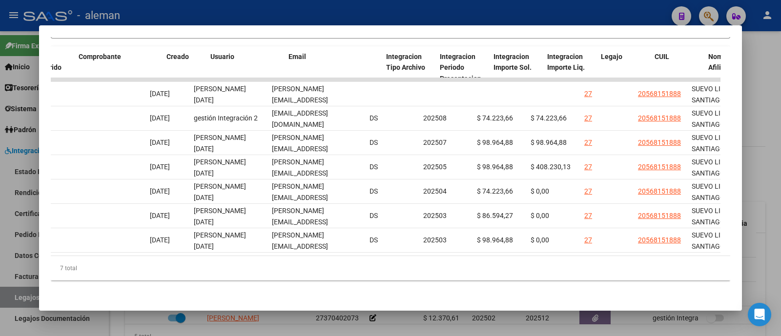
scroll to position [0, 43]
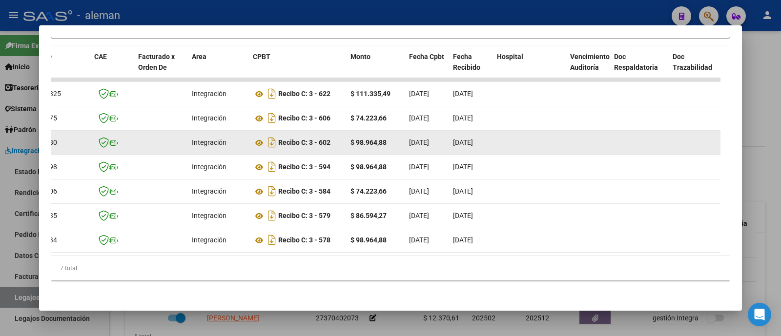
drag, startPoint x: 282, startPoint y: 135, endPoint x: 397, endPoint y: 133, distance: 115.7
drag, startPoint x: 281, startPoint y: 134, endPoint x: 393, endPoint y: 134, distance: 112.3
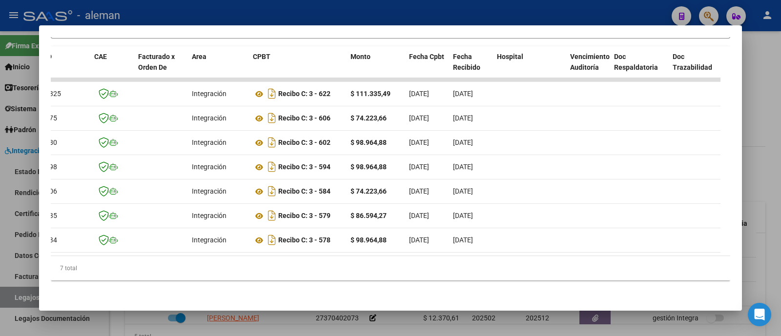
copy div "Recibo C: 3 - 602 $ 98.964,88"
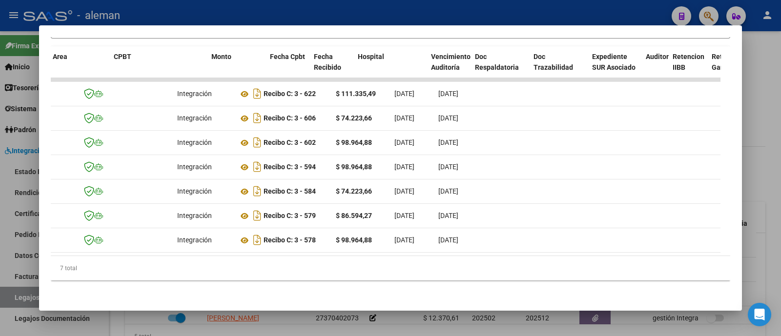
scroll to position [0, 0]
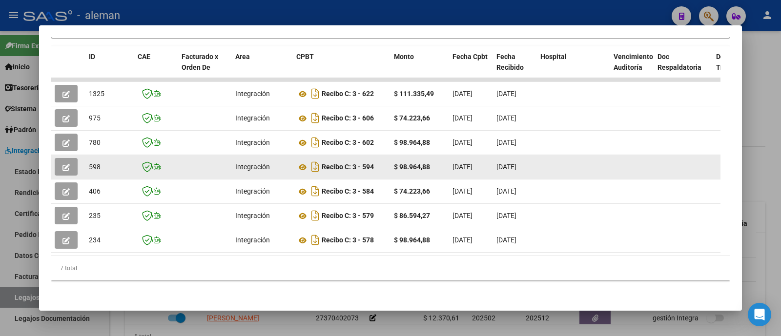
click at [508, 155] on datatable-body-cell "[DATE]" at bounding box center [515, 167] width 44 height 24
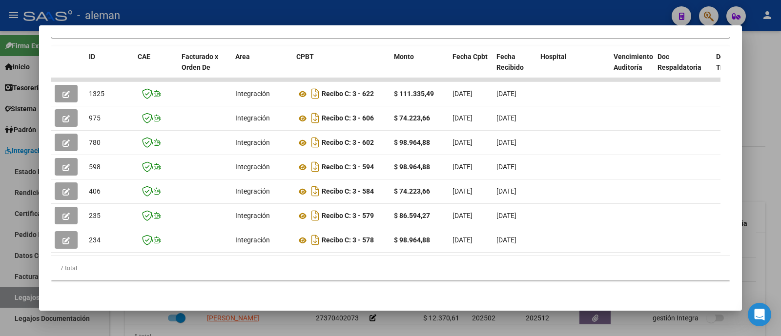
click at [765, 107] on div at bounding box center [390, 168] width 781 height 336
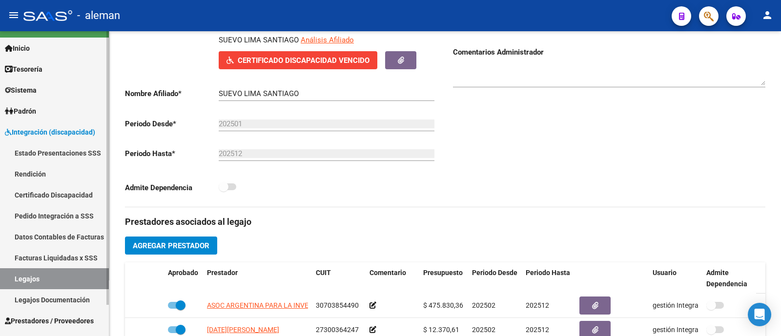
scroll to position [34, 0]
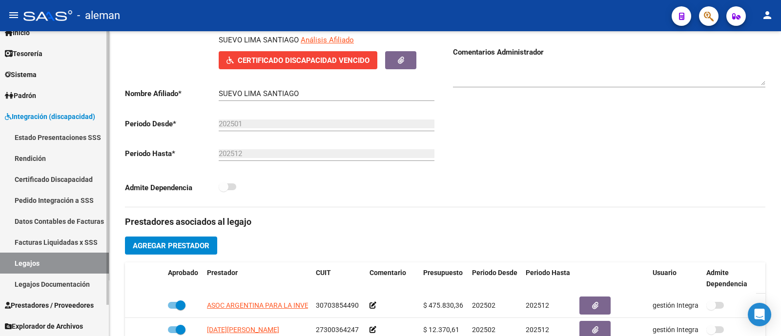
click at [50, 282] on link "Legajos Documentación" at bounding box center [54, 284] width 109 height 21
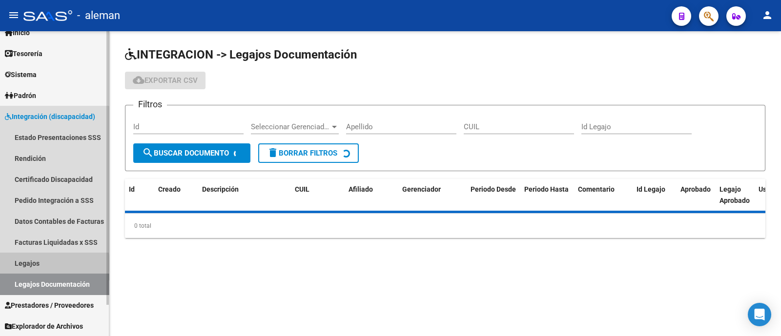
click at [49, 263] on link "Legajos" at bounding box center [54, 263] width 109 height 21
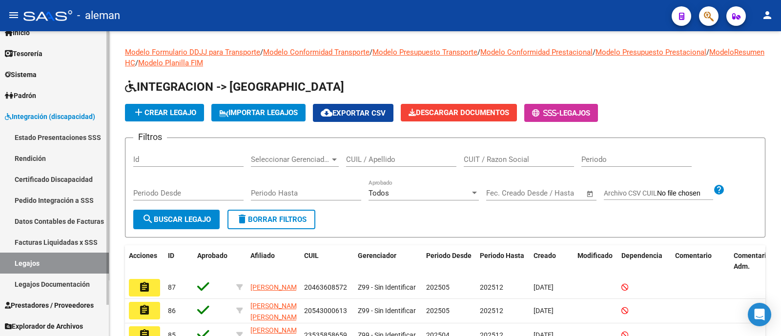
click at [48, 301] on span "Prestadores / Proveedores" at bounding box center [49, 305] width 89 height 11
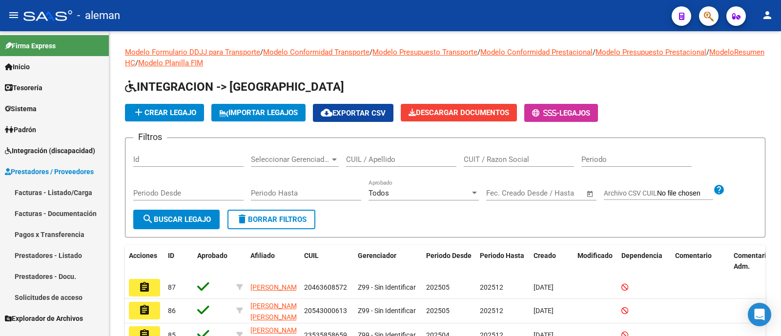
click at [66, 257] on link "Prestadores - Listado" at bounding box center [54, 255] width 109 height 21
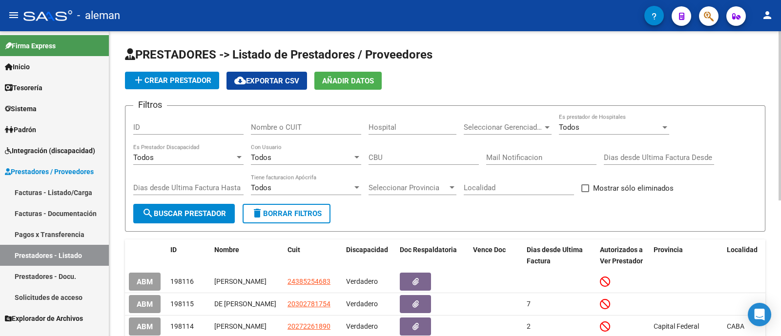
click at [277, 123] on input "Nombre o CUIT" at bounding box center [306, 127] width 110 height 9
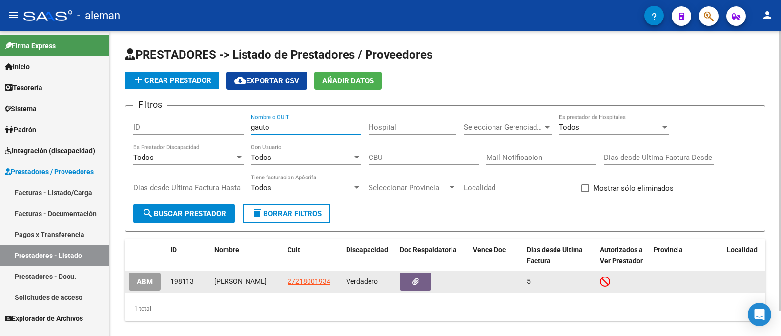
type input "gauto"
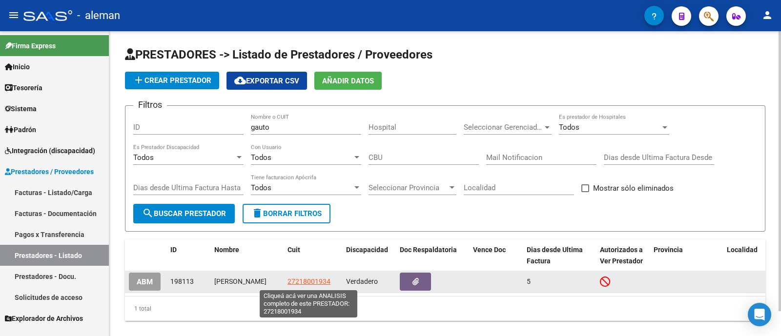
click at [308, 286] on span "27218001934" at bounding box center [309, 282] width 43 height 8
type textarea "27218001934"
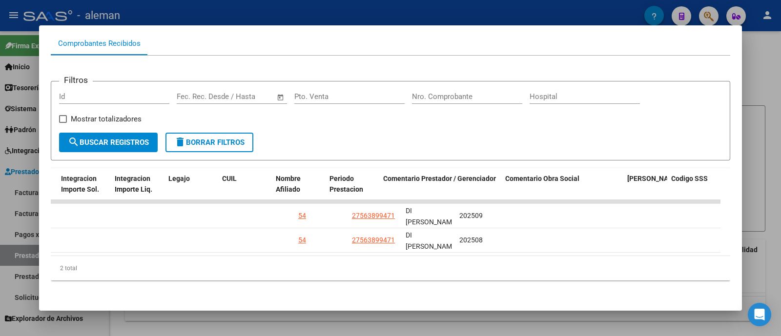
scroll to position [0, 1439]
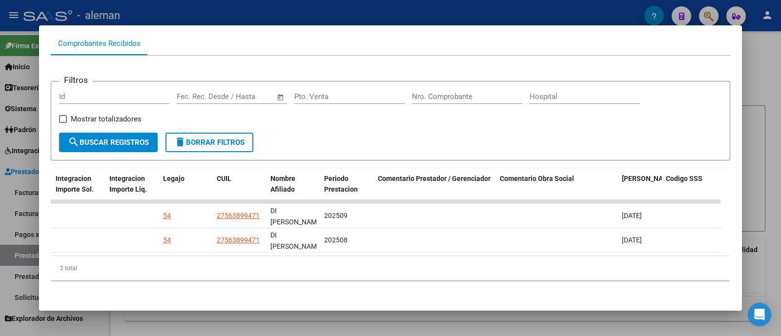
click at [760, 147] on div at bounding box center [390, 168] width 781 height 336
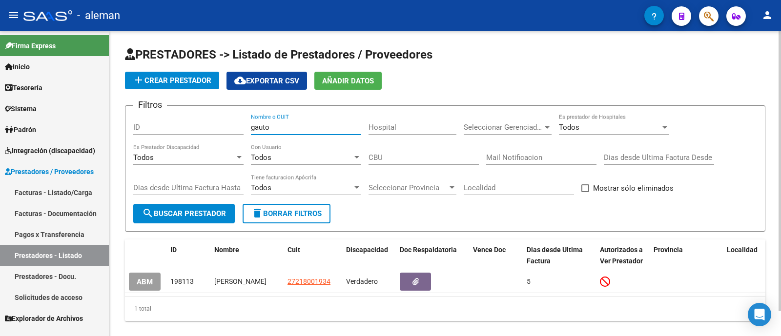
drag, startPoint x: 316, startPoint y: 128, endPoint x: 221, endPoint y: 127, distance: 94.7
click at [200, 121] on div "Filtros ID [PERSON_NAME] Nombre o CUIT Hospital Seleccionar Gerenciador Selecci…" at bounding box center [445, 159] width 624 height 90
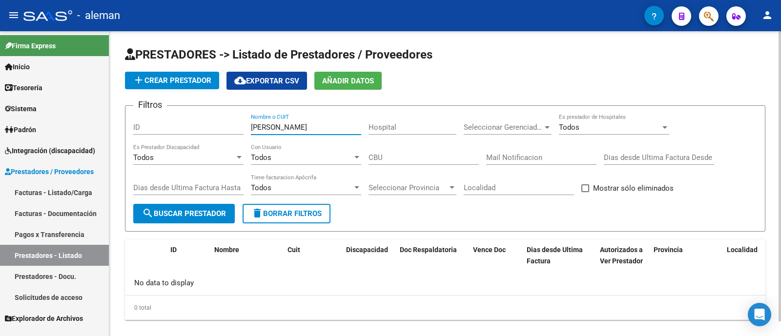
type input "[PERSON_NAME]"
